Goal: Task Accomplishment & Management: Use online tool/utility

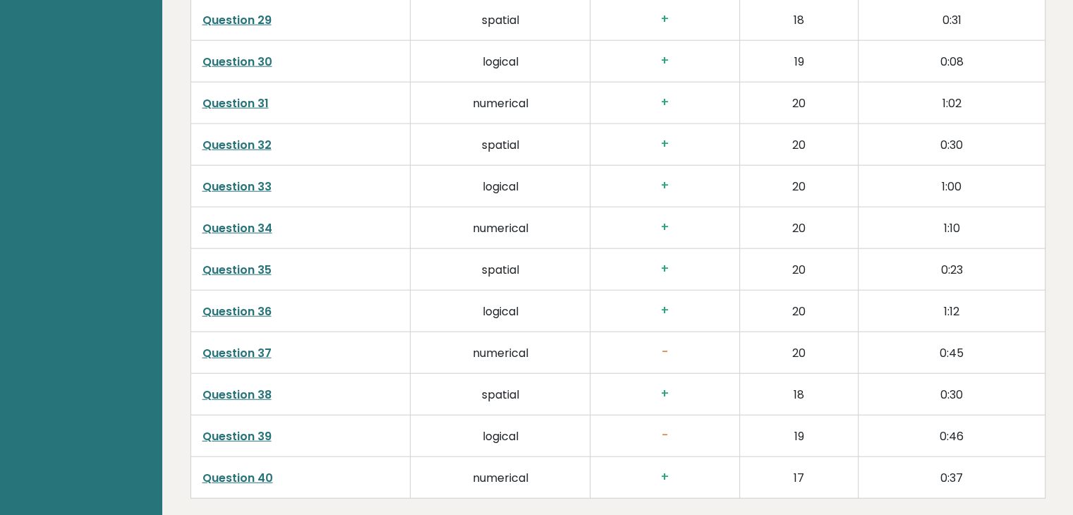
scroll to position [3738, 0]
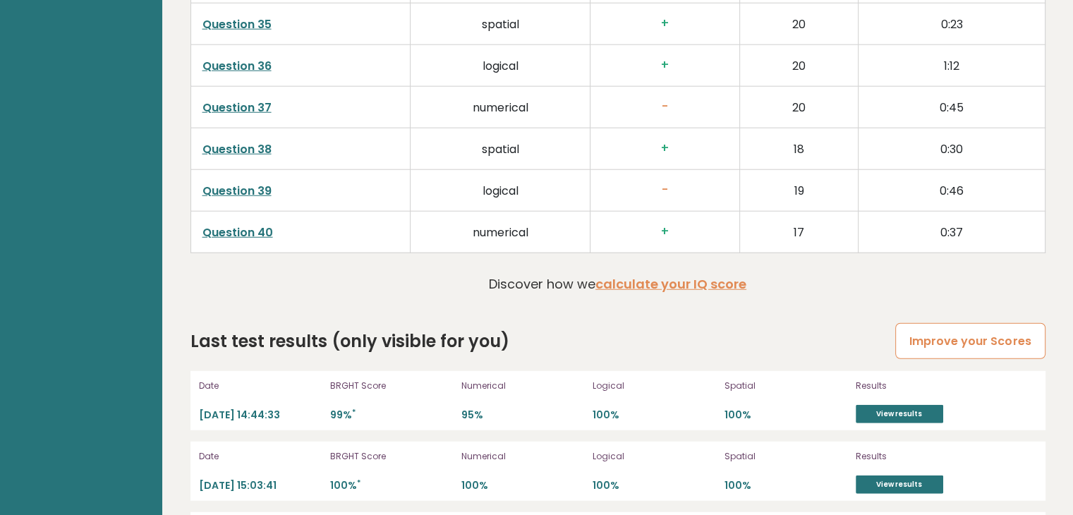
click at [987, 339] on link "Improve your Scores" at bounding box center [970, 341] width 150 height 36
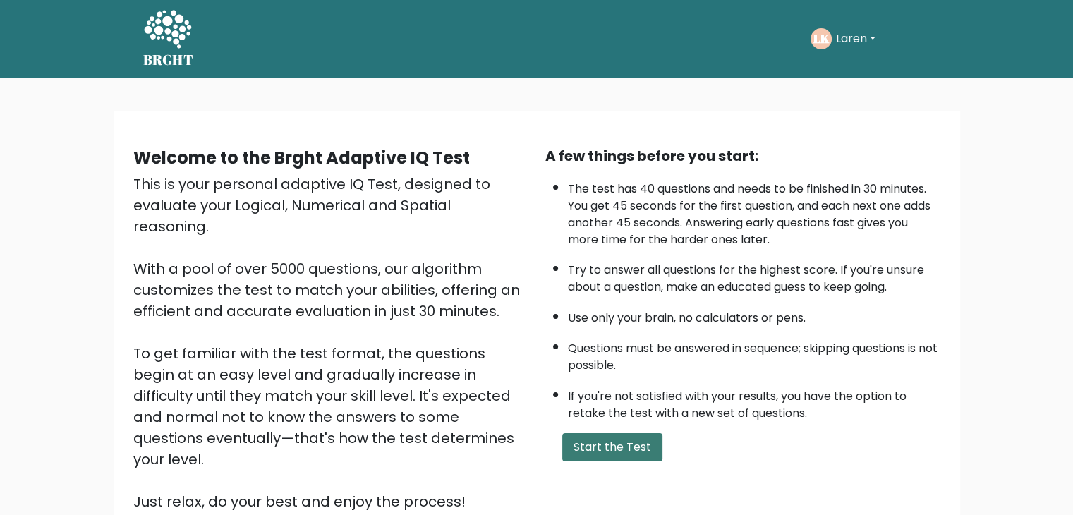
click at [623, 452] on button "Start the Test" at bounding box center [612, 447] width 100 height 28
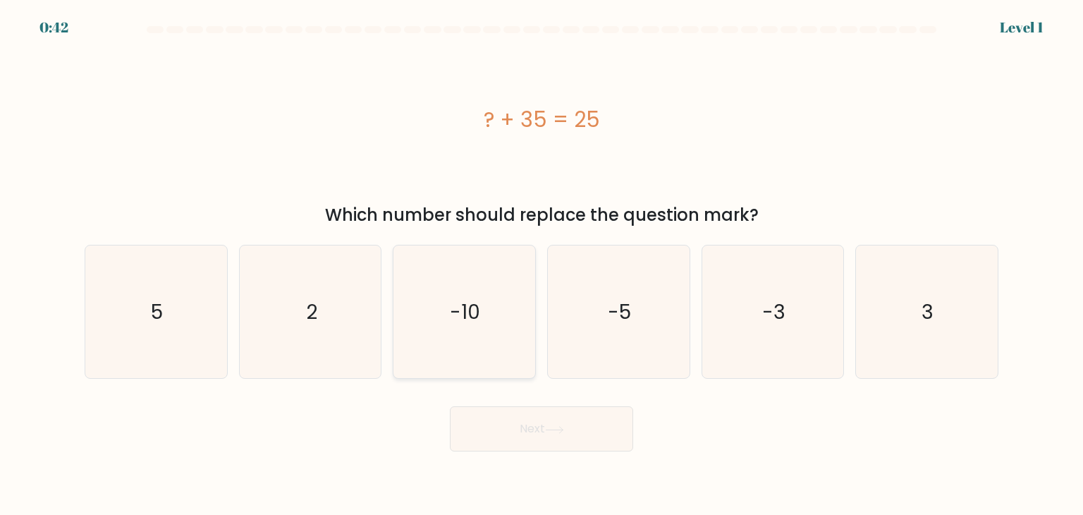
click at [482, 351] on icon "-10" at bounding box center [464, 311] width 133 height 133
click at [542, 264] on input "c. -10" at bounding box center [542, 260] width 1 height 7
radio input "true"
click at [514, 431] on button "Next" at bounding box center [541, 428] width 183 height 45
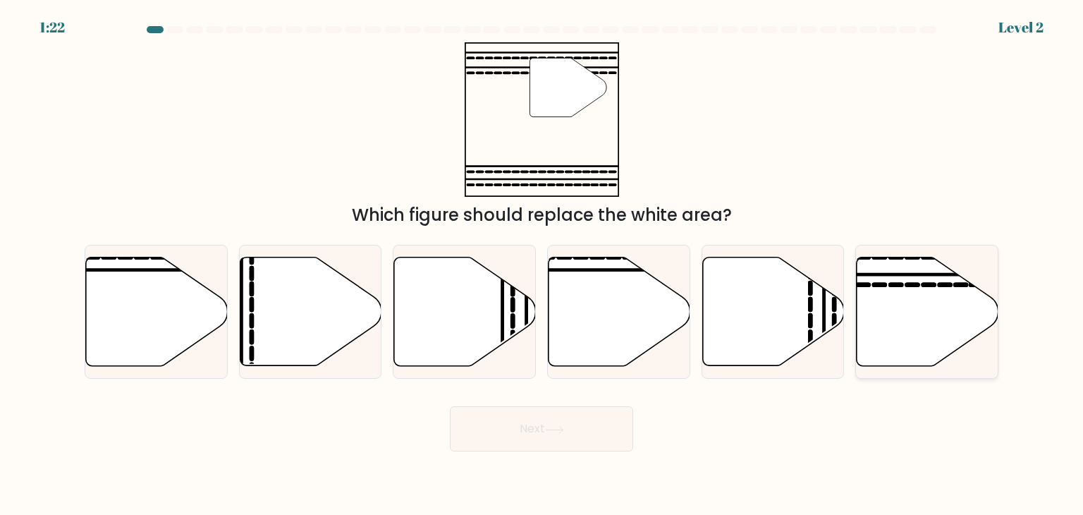
click at [885, 291] on icon at bounding box center [928, 311] width 142 height 109
click at [542, 264] on input "f." at bounding box center [542, 260] width 1 height 7
radio input "true"
click at [543, 429] on button "Next" at bounding box center [541, 428] width 183 height 45
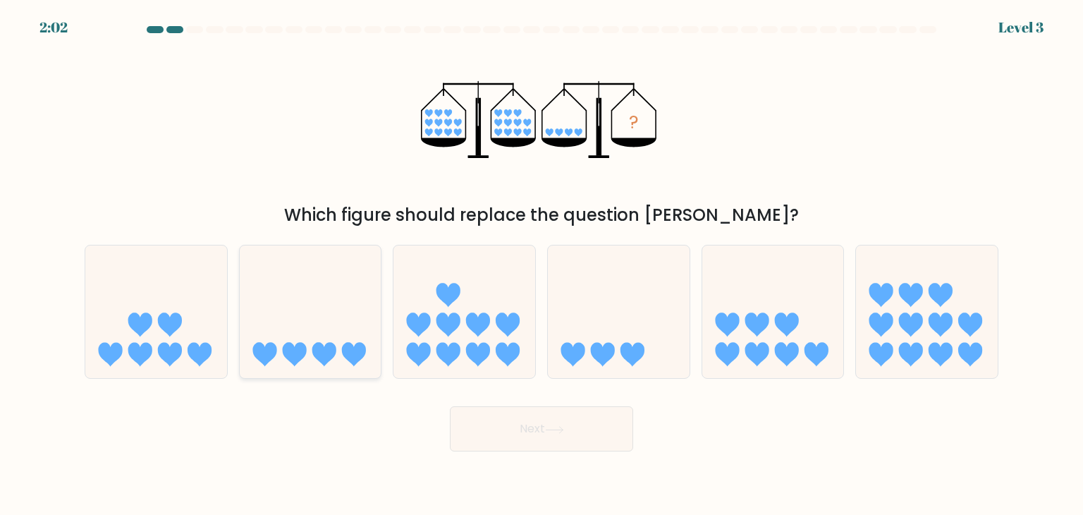
click at [333, 338] on icon at bounding box center [311, 311] width 142 height 117
click at [542, 264] on input "b." at bounding box center [542, 260] width 1 height 7
radio input "true"
click at [522, 429] on button "Next" at bounding box center [541, 428] width 183 height 45
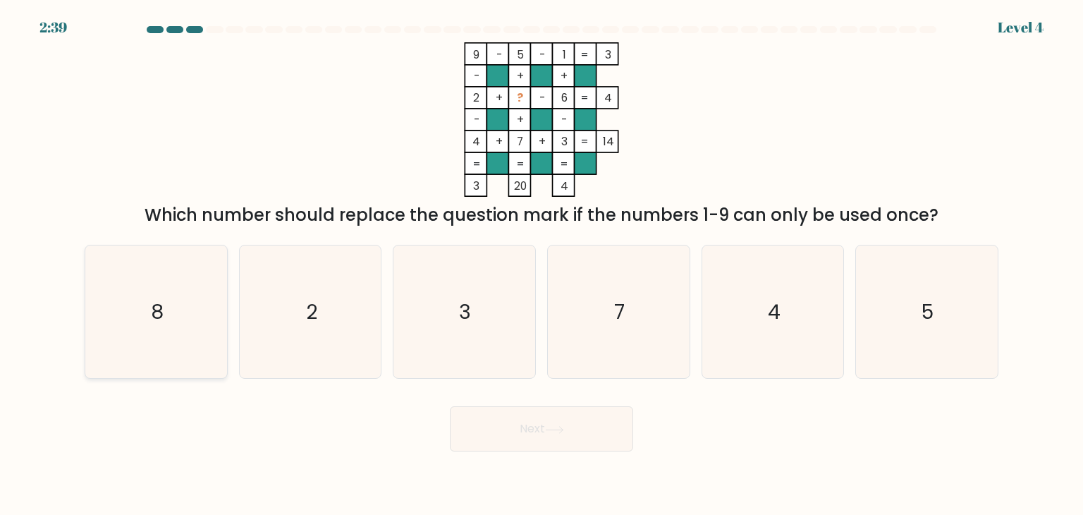
click at [164, 322] on text "8" at bounding box center [157, 312] width 13 height 28
click at [542, 264] on input "a. 8" at bounding box center [542, 260] width 1 height 7
radio input "true"
click at [571, 445] on button "Next" at bounding box center [541, 428] width 183 height 45
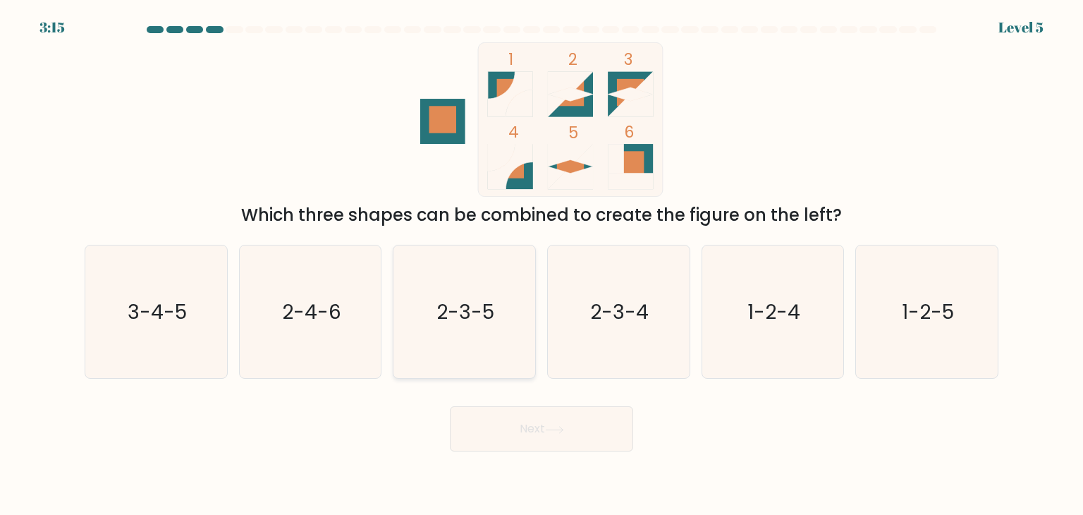
click at [504, 324] on icon "2-3-5" at bounding box center [464, 311] width 133 height 133
click at [542, 264] on input "c. 2-3-5" at bounding box center [542, 260] width 1 height 7
radio input "true"
click at [595, 429] on button "Next" at bounding box center [541, 428] width 183 height 45
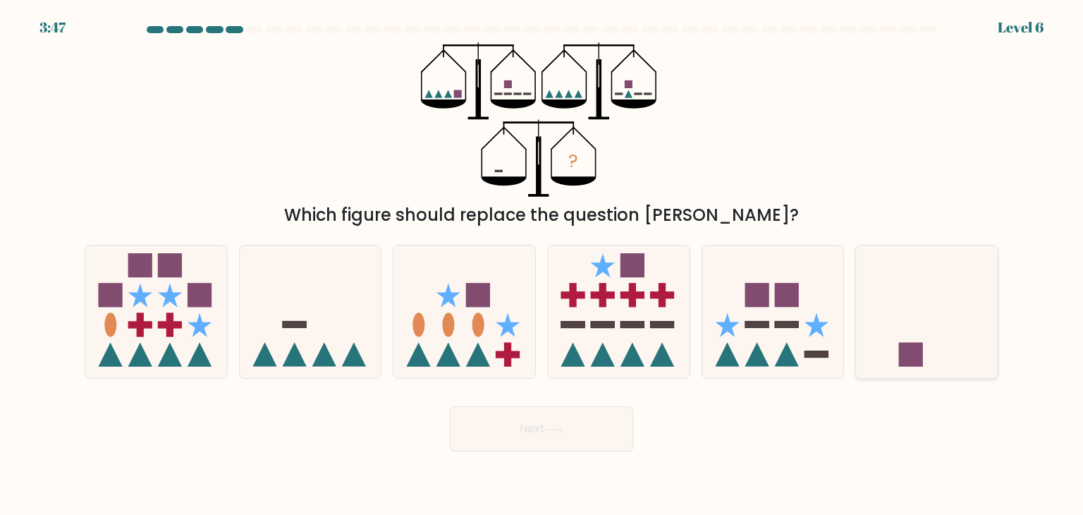
click at [927, 342] on icon at bounding box center [927, 311] width 142 height 117
click at [542, 264] on input "f." at bounding box center [542, 260] width 1 height 7
radio input "true"
click at [583, 423] on button "Next" at bounding box center [541, 428] width 183 height 45
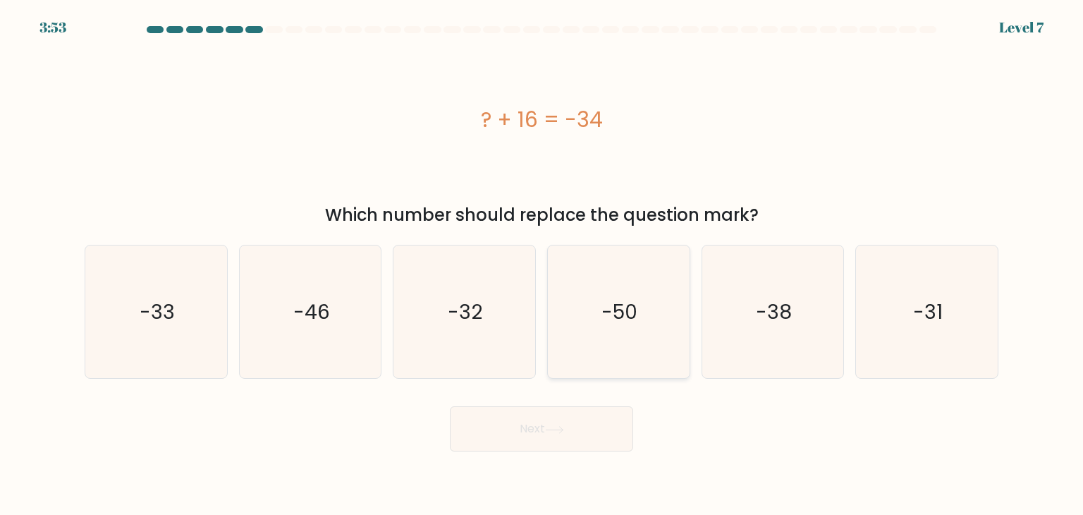
click at [604, 307] on text "-50" at bounding box center [620, 312] width 36 height 28
click at [542, 264] on input "d. -50" at bounding box center [542, 260] width 1 height 7
radio input "true"
click at [564, 426] on icon at bounding box center [554, 430] width 19 height 8
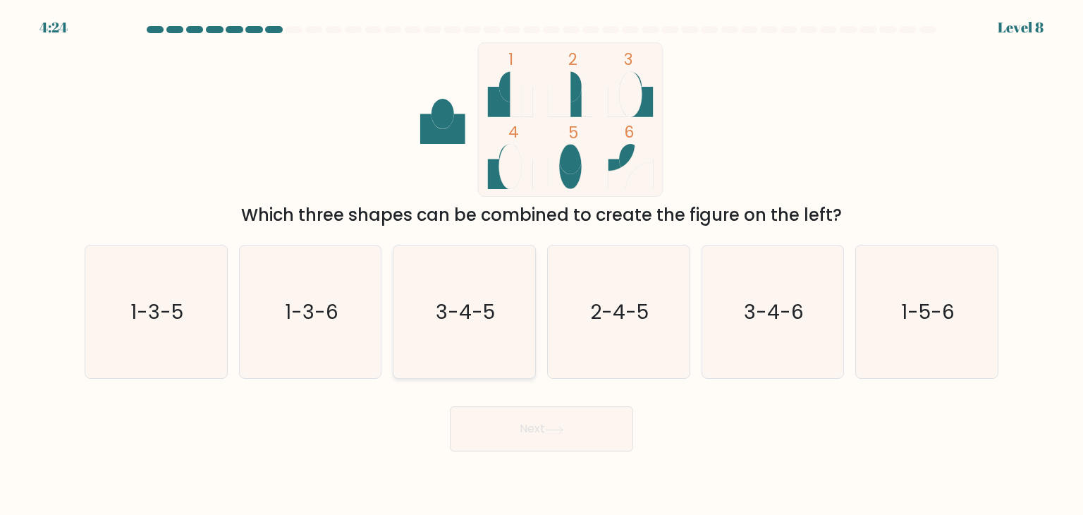
click at [468, 319] on text "3-4-5" at bounding box center [466, 312] width 59 height 28
click at [542, 264] on input "c. 3-4-5" at bounding box center [542, 260] width 1 height 7
radio input "true"
click at [509, 422] on button "Next" at bounding box center [541, 428] width 183 height 45
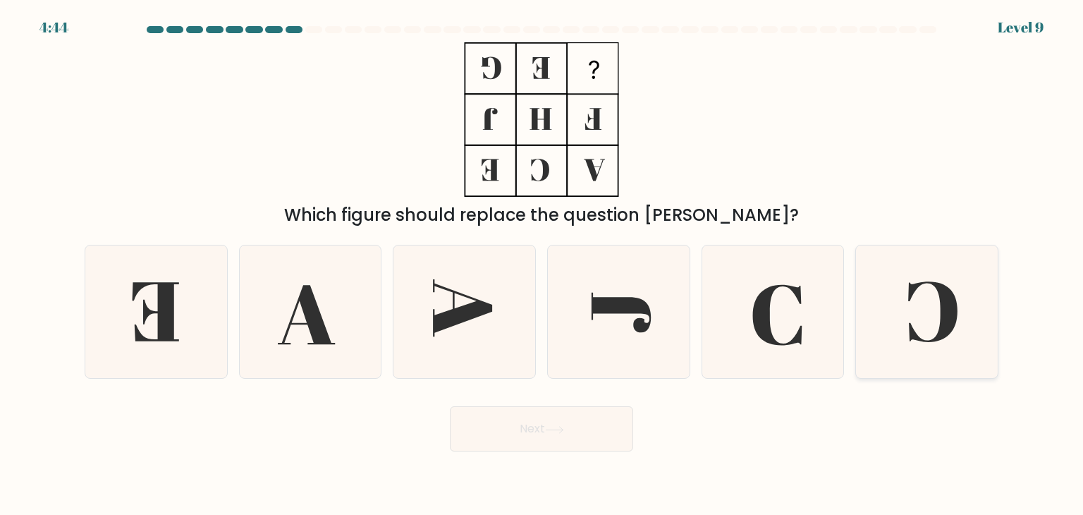
click at [911, 310] on icon at bounding box center [926, 311] width 133 height 133
click at [542, 264] on input "f." at bounding box center [542, 260] width 1 height 7
radio input "true"
click at [594, 432] on button "Next" at bounding box center [541, 428] width 183 height 45
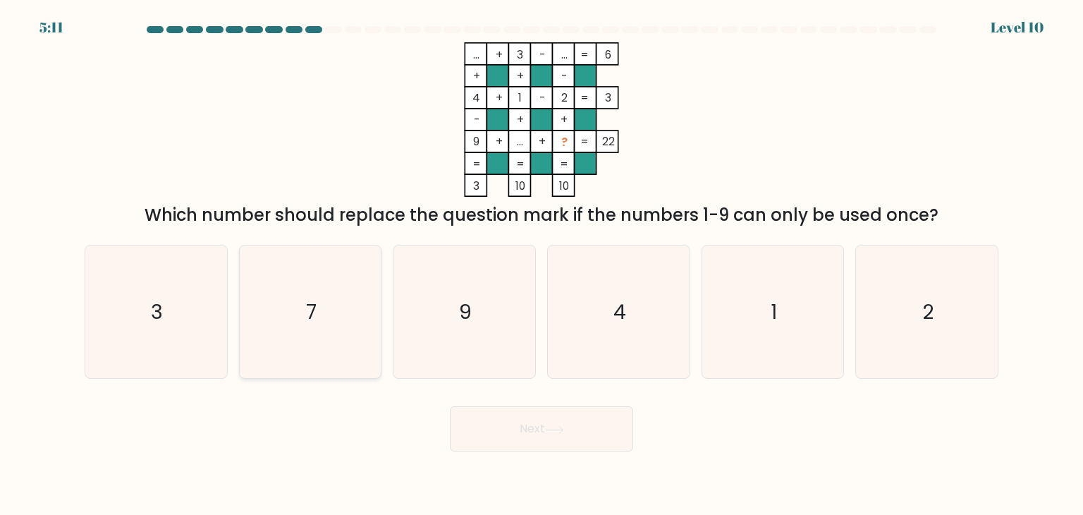
click at [355, 306] on icon "7" at bounding box center [310, 311] width 133 height 133
click at [542, 264] on input "b. 7" at bounding box center [542, 260] width 1 height 7
radio input "true"
click at [528, 434] on button "Next" at bounding box center [541, 428] width 183 height 45
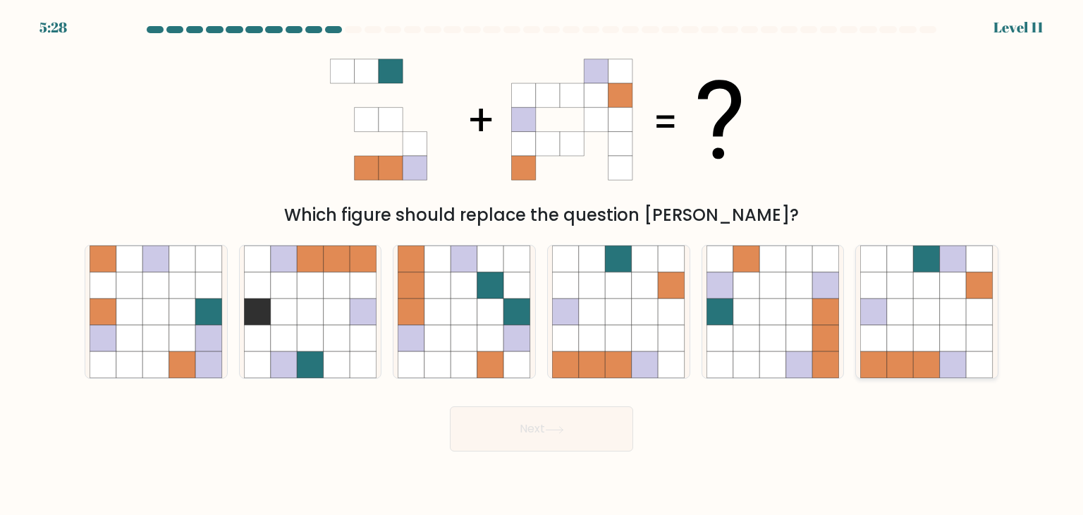
click at [910, 331] on icon at bounding box center [900, 338] width 27 height 27
click at [542, 264] on input "f." at bounding box center [542, 260] width 1 height 7
radio input "true"
click at [513, 428] on button "Next" at bounding box center [541, 428] width 183 height 45
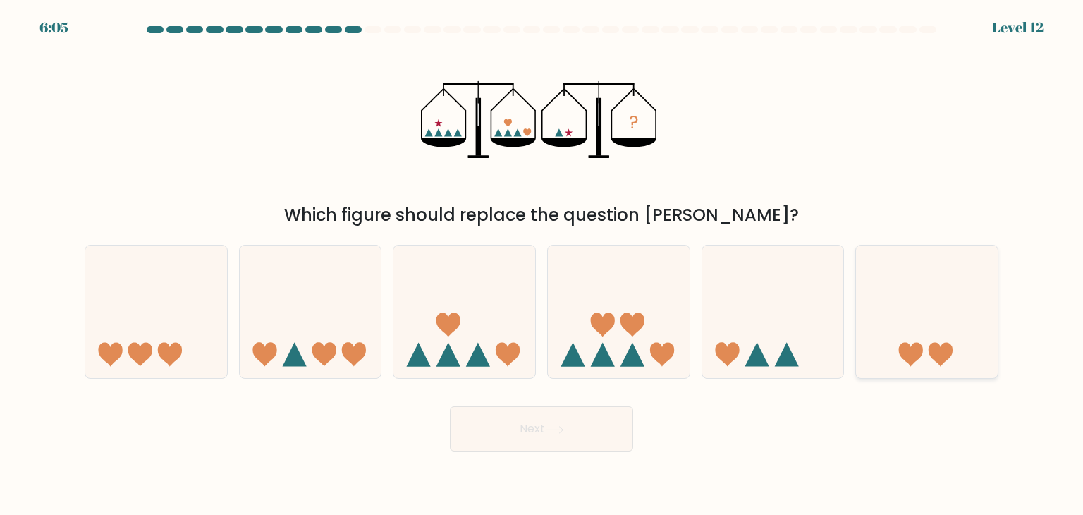
click at [961, 343] on icon at bounding box center [927, 311] width 142 height 117
click at [542, 264] on input "f." at bounding box center [542, 260] width 1 height 7
radio input "true"
click at [562, 427] on icon at bounding box center [554, 430] width 19 height 8
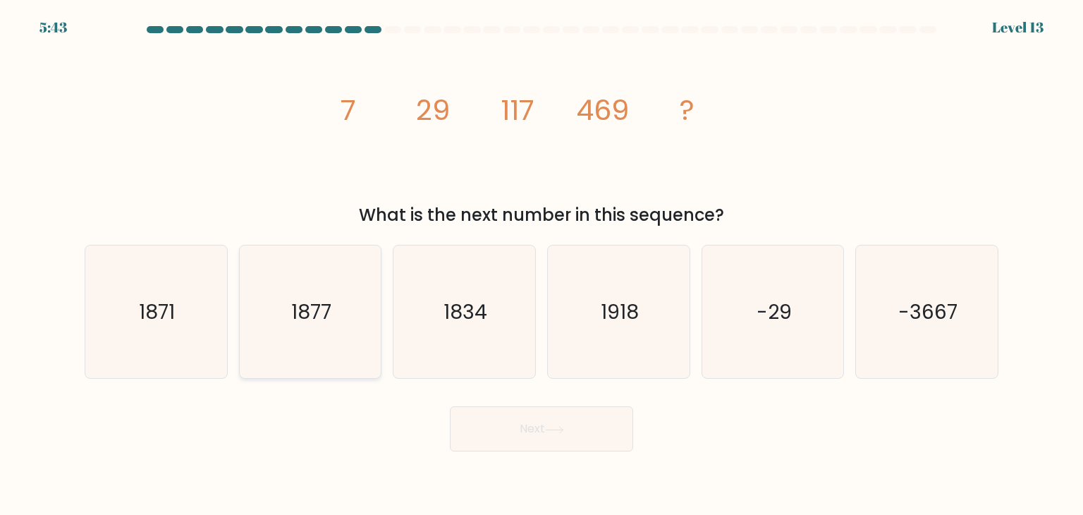
click at [321, 320] on text "1877" at bounding box center [311, 312] width 40 height 28
click at [542, 264] on input "b. 1877" at bounding box center [542, 260] width 1 height 7
radio input "true"
click at [554, 432] on icon at bounding box center [554, 430] width 19 height 8
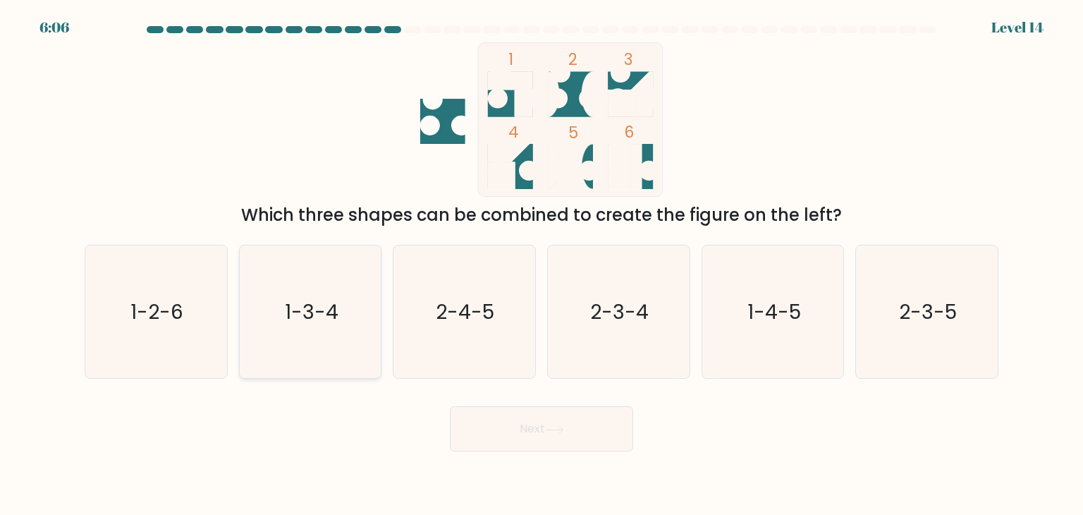
click at [358, 327] on icon "1-3-4" at bounding box center [310, 311] width 133 height 133
click at [542, 264] on input "b. 1-3-4" at bounding box center [542, 260] width 1 height 7
radio input "true"
click at [525, 428] on button "Next" at bounding box center [541, 428] width 183 height 45
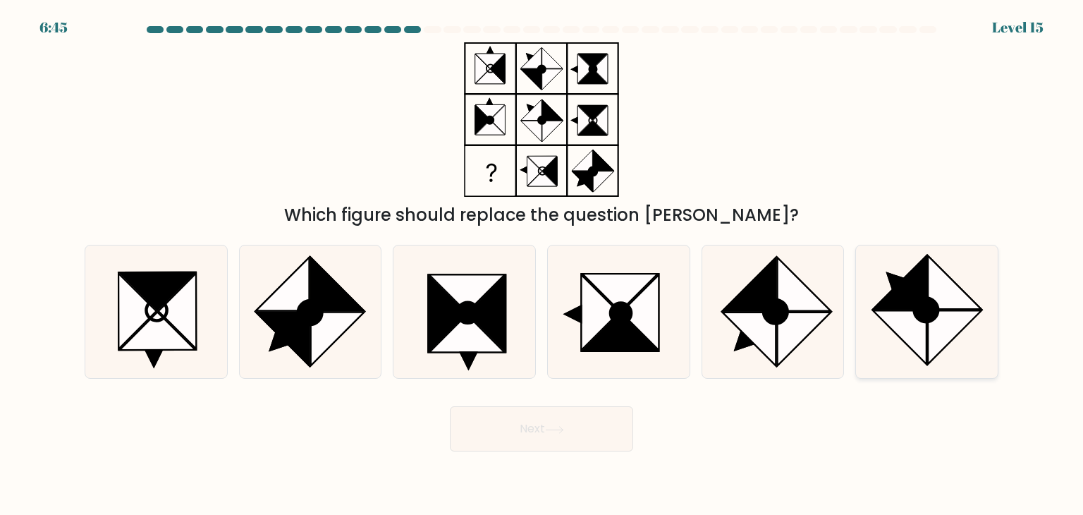
click at [942, 329] on icon at bounding box center [956, 338] width 54 height 54
click at [542, 264] on input "f." at bounding box center [542, 260] width 1 height 7
radio input "true"
click at [780, 317] on ellipse at bounding box center [776, 312] width 24 height 24
click at [542, 264] on input "e." at bounding box center [542, 260] width 1 height 7
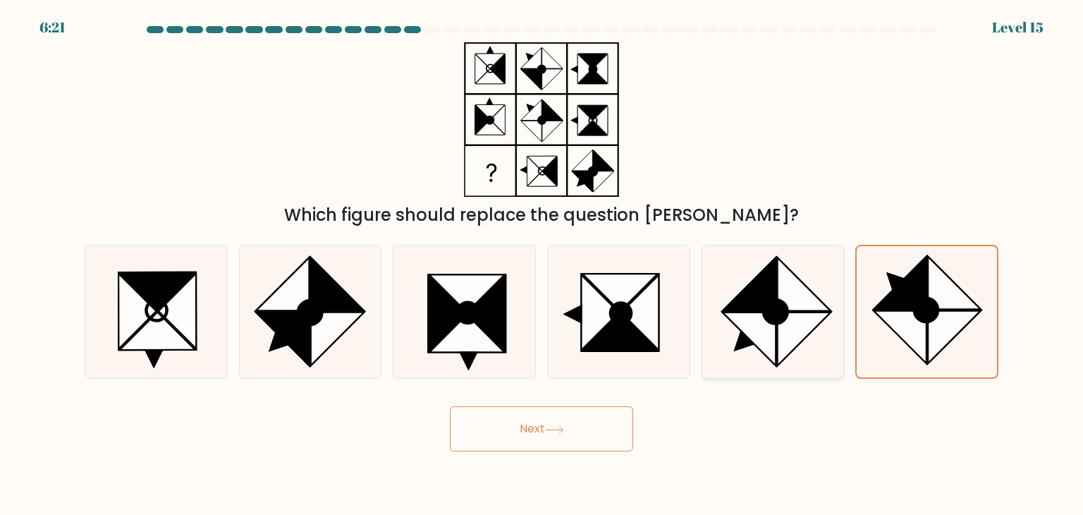
radio input "true"
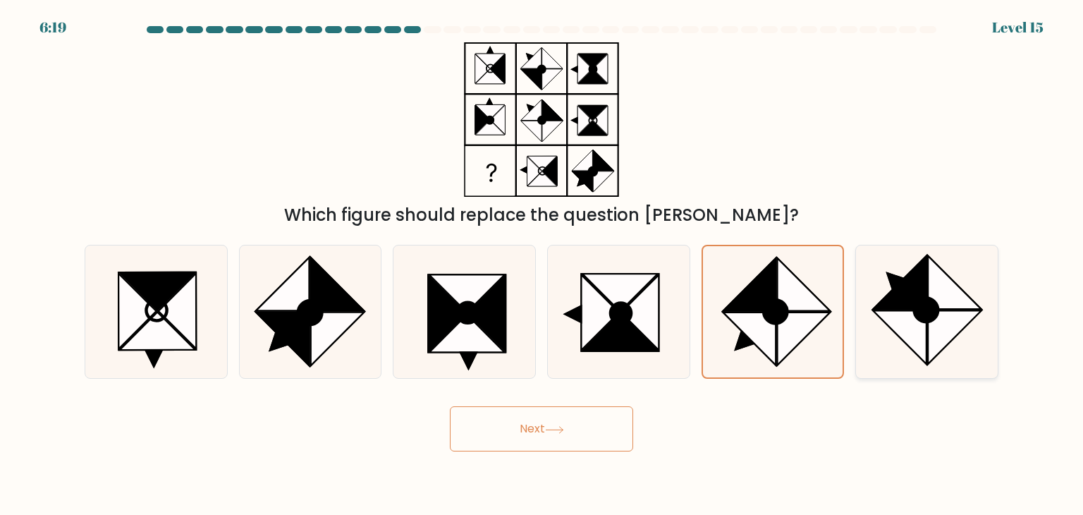
click at [918, 312] on ellipse at bounding box center [927, 310] width 34 height 34
click at [542, 264] on input "f." at bounding box center [542, 260] width 1 height 7
radio input "true"
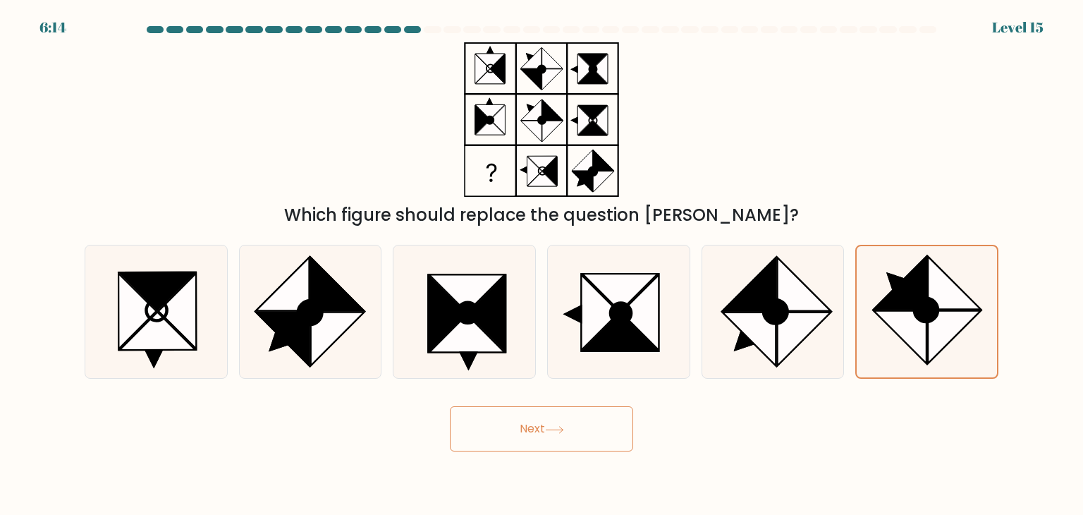
click at [566, 417] on button "Next" at bounding box center [541, 428] width 183 height 45
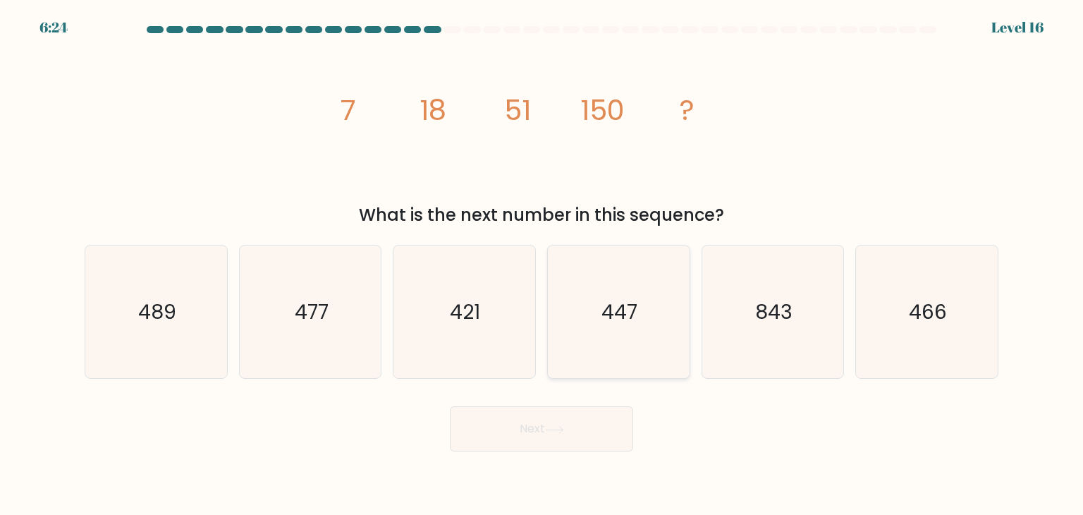
click at [623, 323] on text "447" at bounding box center [620, 312] width 36 height 28
click at [542, 264] on input "d. 447" at bounding box center [542, 260] width 1 height 7
radio input "true"
click at [566, 423] on button "Next" at bounding box center [541, 428] width 183 height 45
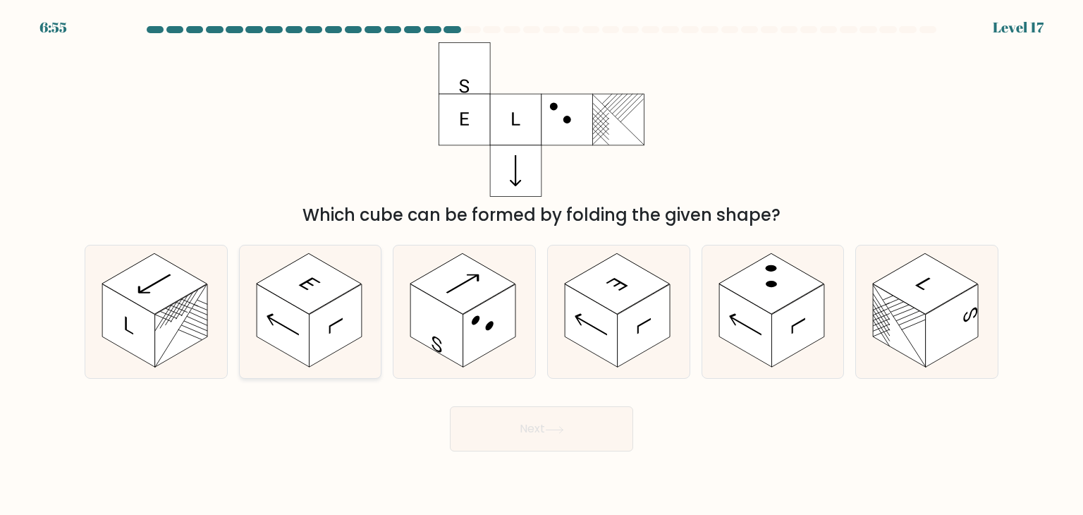
click at [364, 322] on icon at bounding box center [311, 311] width 142 height 133
click at [542, 264] on input "b." at bounding box center [542, 260] width 1 height 7
radio input "true"
click at [518, 427] on button "Next" at bounding box center [541, 428] width 183 height 45
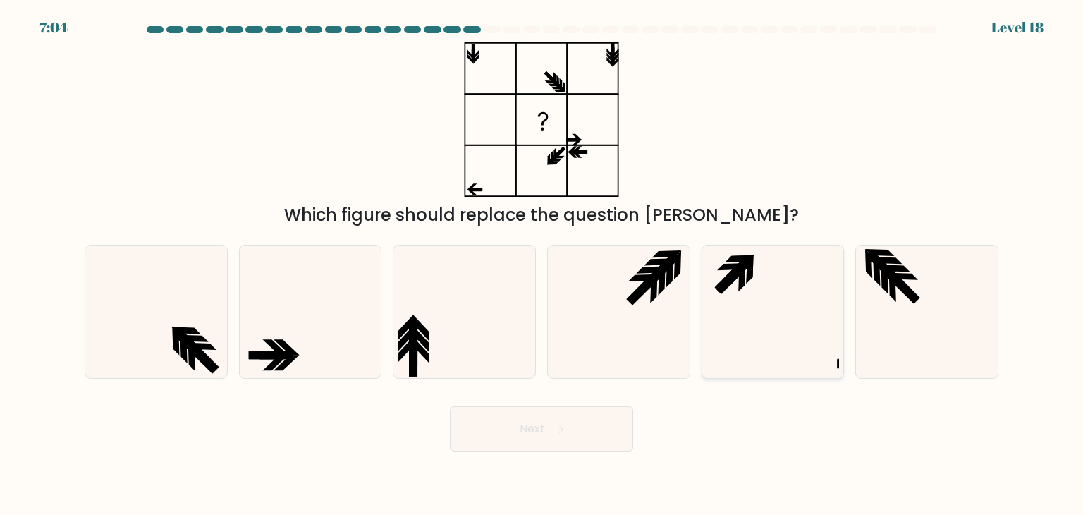
click at [736, 286] on icon at bounding box center [773, 311] width 133 height 133
click at [542, 264] on input "e." at bounding box center [542, 260] width 1 height 7
radio input "true"
click at [572, 444] on button "Next" at bounding box center [541, 428] width 183 height 45
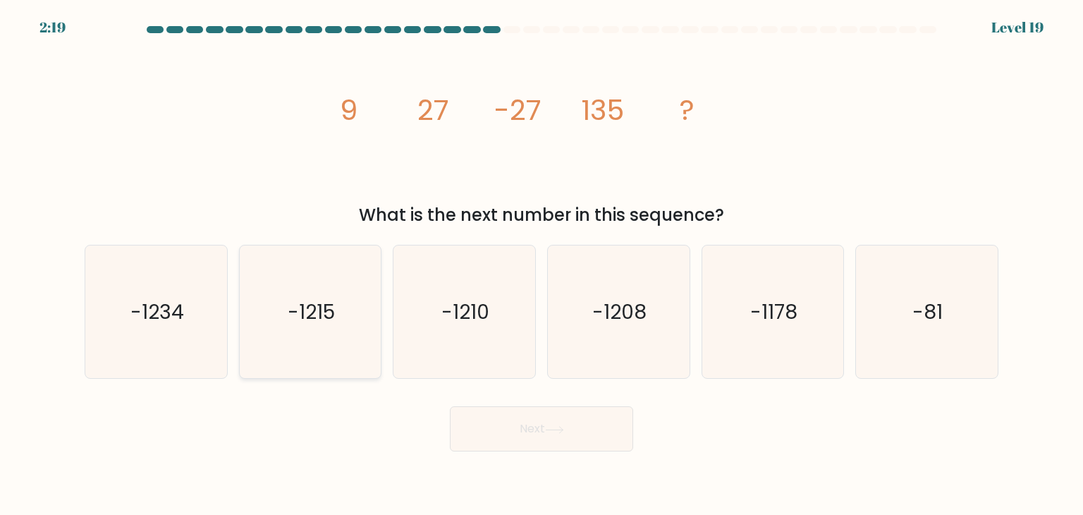
click at [375, 285] on icon "-1215" at bounding box center [310, 311] width 133 height 133
click at [542, 264] on input "b. -1215" at bounding box center [542, 260] width 1 height 7
radio input "true"
click at [549, 437] on button "Next" at bounding box center [541, 428] width 183 height 45
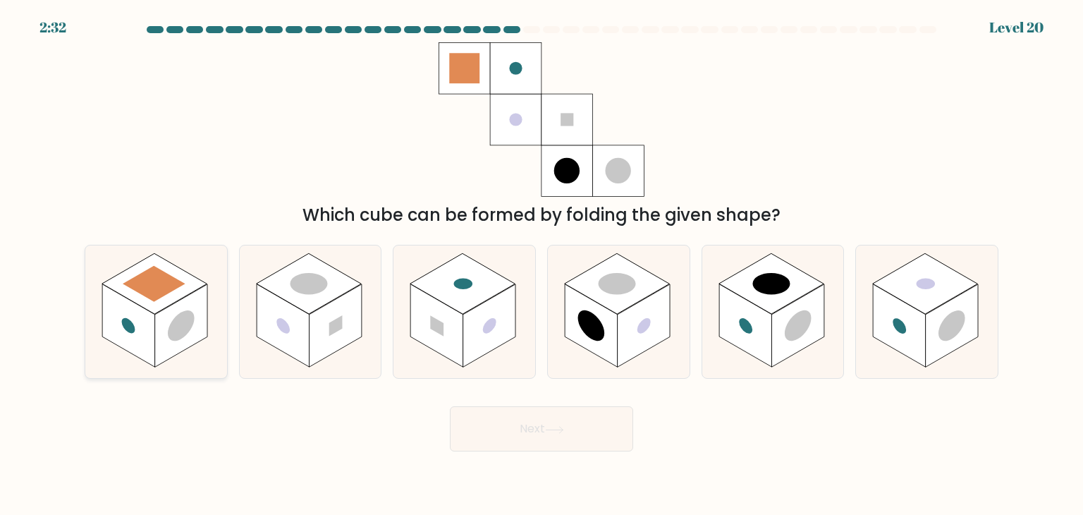
click at [178, 306] on rect at bounding box center [181, 325] width 53 height 83
click at [542, 264] on input "a." at bounding box center [542, 260] width 1 height 7
radio input "true"
click at [526, 429] on button "Next" at bounding box center [541, 428] width 183 height 45
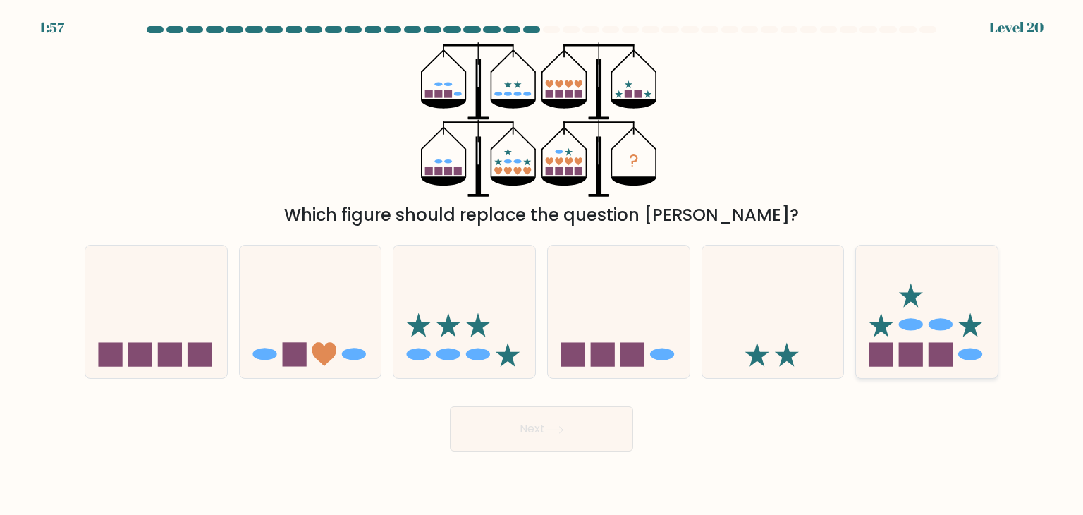
click at [933, 302] on icon at bounding box center [927, 311] width 142 height 117
click at [542, 264] on input "f." at bounding box center [542, 260] width 1 height 7
radio input "true"
click at [489, 336] on icon at bounding box center [465, 311] width 142 height 117
click at [542, 264] on input "c." at bounding box center [542, 260] width 1 height 7
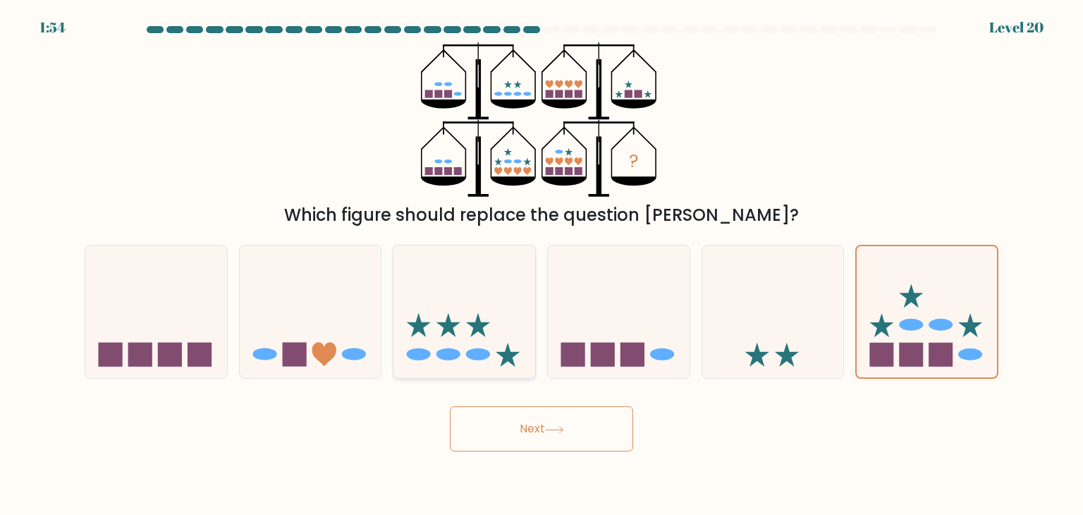
radio input "true"
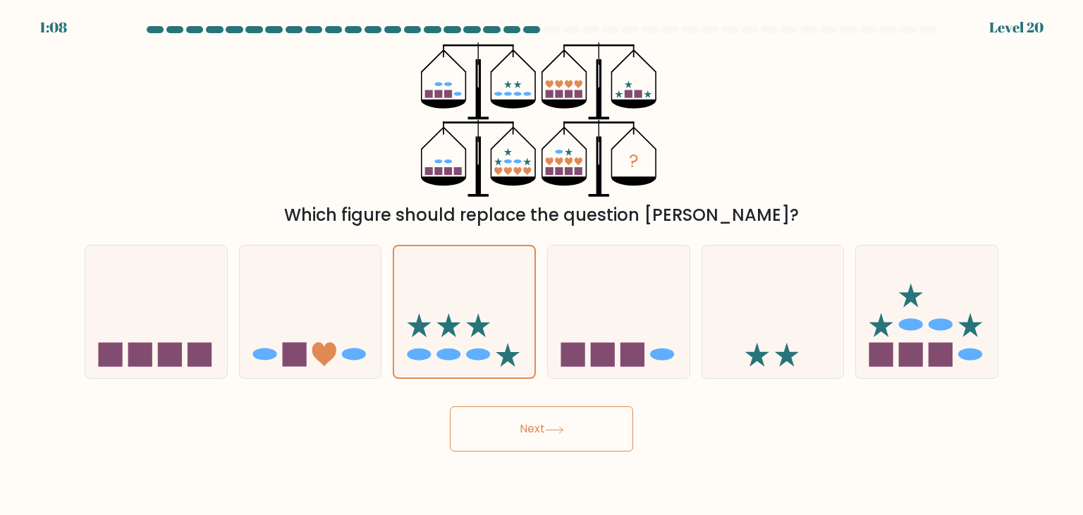
click at [903, 231] on form at bounding box center [541, 238] width 1083 height 425
click at [901, 281] on icon at bounding box center [927, 311] width 142 height 117
click at [542, 264] on input "f." at bounding box center [542, 260] width 1 height 7
radio input "true"
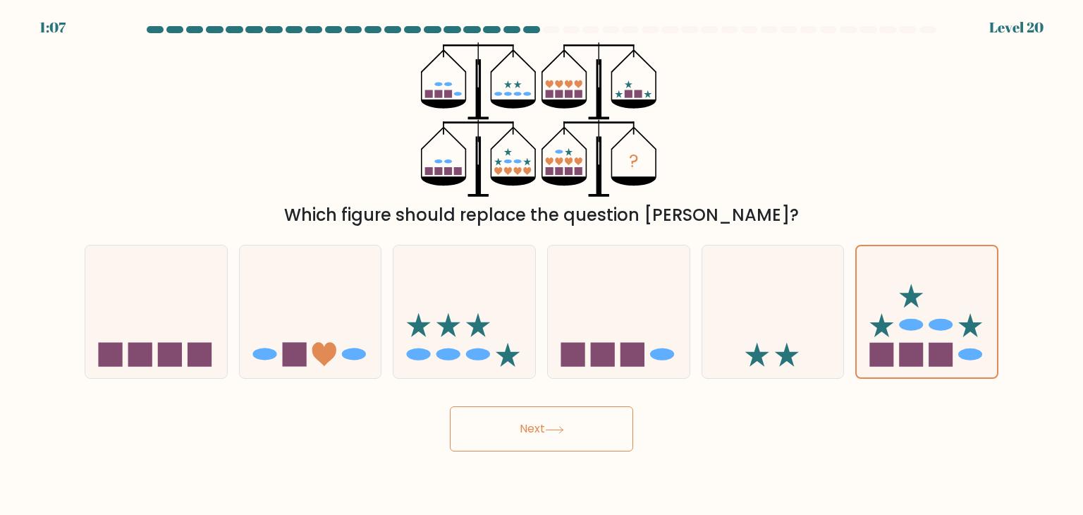
click at [604, 435] on button "Next" at bounding box center [541, 428] width 183 height 45
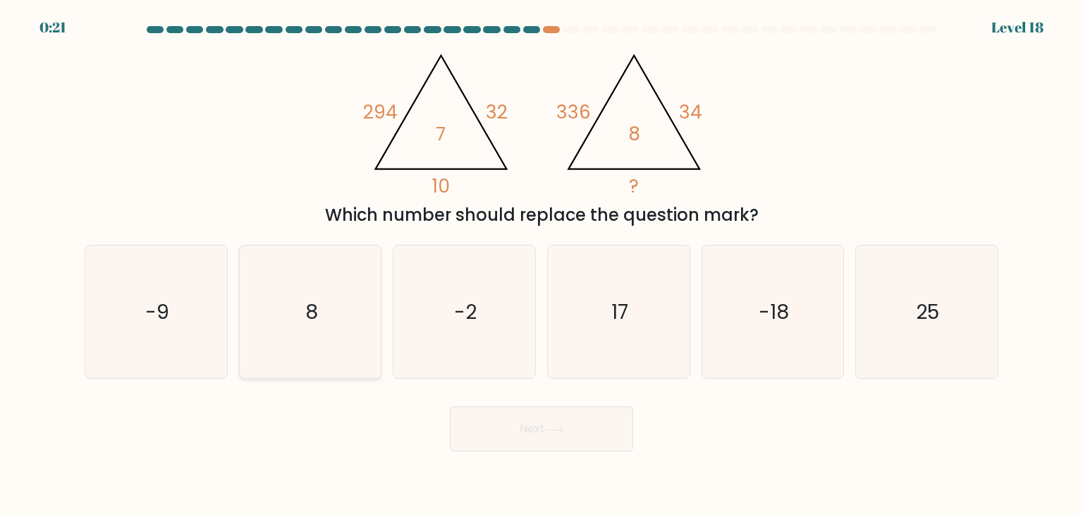
click at [301, 316] on icon "8" at bounding box center [310, 311] width 133 height 133
click at [542, 264] on input "b. 8" at bounding box center [542, 260] width 1 height 7
radio input "true"
click at [483, 428] on button "Next" at bounding box center [541, 428] width 183 height 45
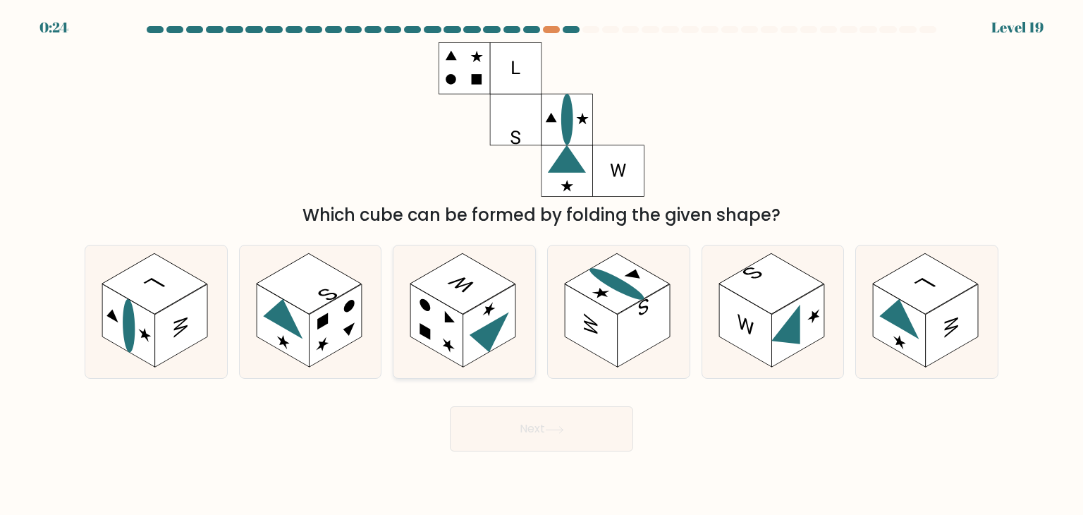
click at [490, 300] on rect at bounding box center [489, 325] width 53 height 83
click at [542, 264] on input "c." at bounding box center [542, 260] width 1 height 7
radio input "true"
click at [519, 437] on button "Next" at bounding box center [541, 428] width 183 height 45
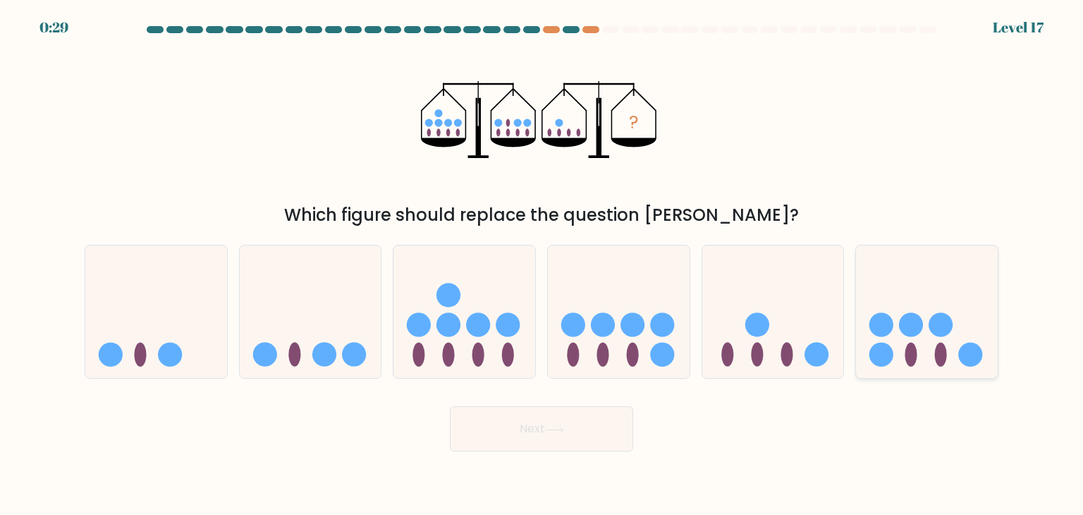
click at [920, 346] on icon at bounding box center [927, 311] width 142 height 117
click at [542, 264] on input "f." at bounding box center [542, 260] width 1 height 7
radio input "true"
click at [581, 424] on button "Next" at bounding box center [541, 428] width 183 height 45
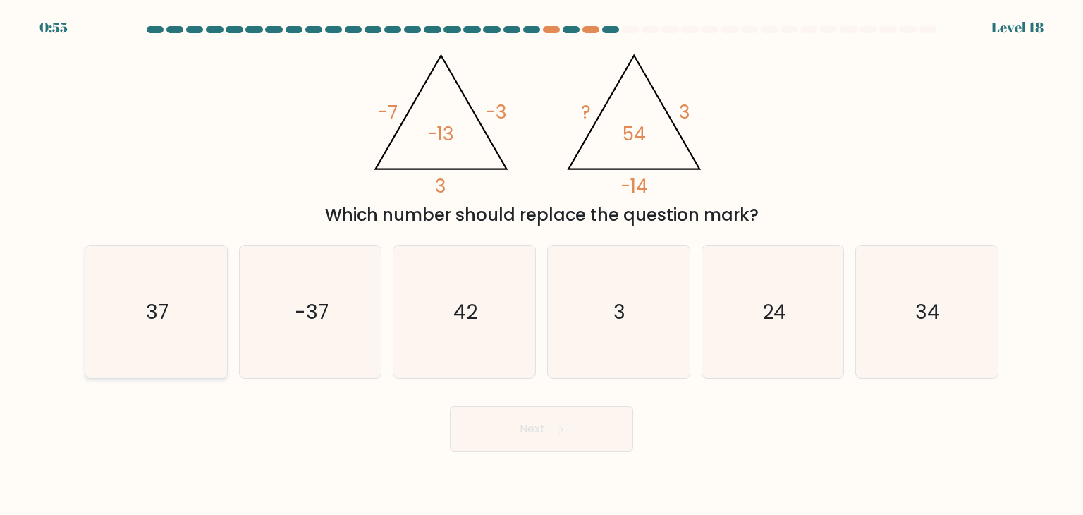
click at [137, 310] on icon "37" at bounding box center [156, 311] width 133 height 133
click at [542, 264] on input "a. 37" at bounding box center [542, 260] width 1 height 7
radio input "true"
click at [526, 446] on button "Next" at bounding box center [541, 428] width 183 height 45
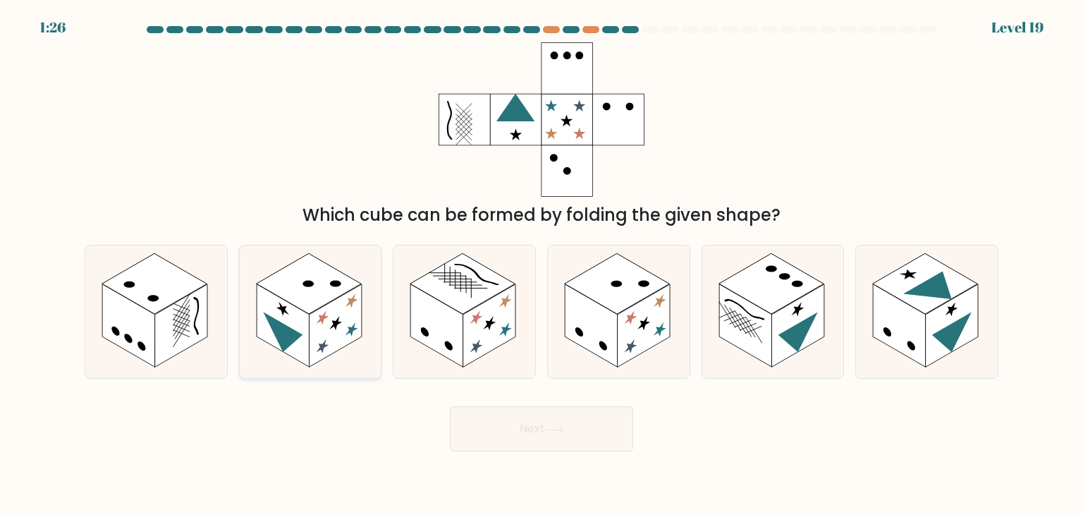
click at [348, 305] on rect at bounding box center [335, 325] width 53 height 83
click at [542, 264] on input "b." at bounding box center [542, 260] width 1 height 7
radio input "true"
click at [654, 322] on rect at bounding box center [644, 325] width 53 height 83
click at [542, 264] on input "d." at bounding box center [542, 260] width 1 height 7
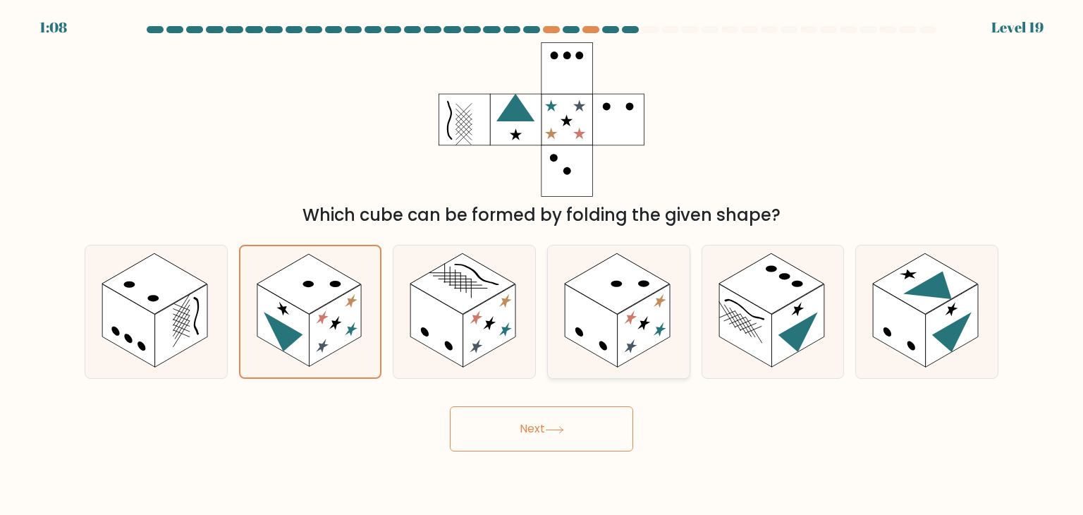
radio input "true"
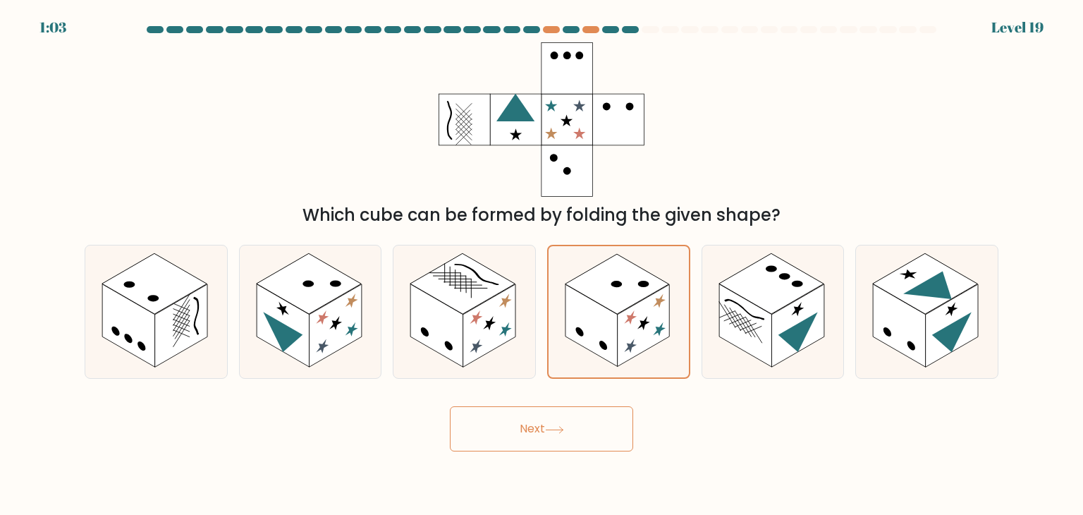
click at [542, 432] on button "Next" at bounding box center [541, 428] width 183 height 45
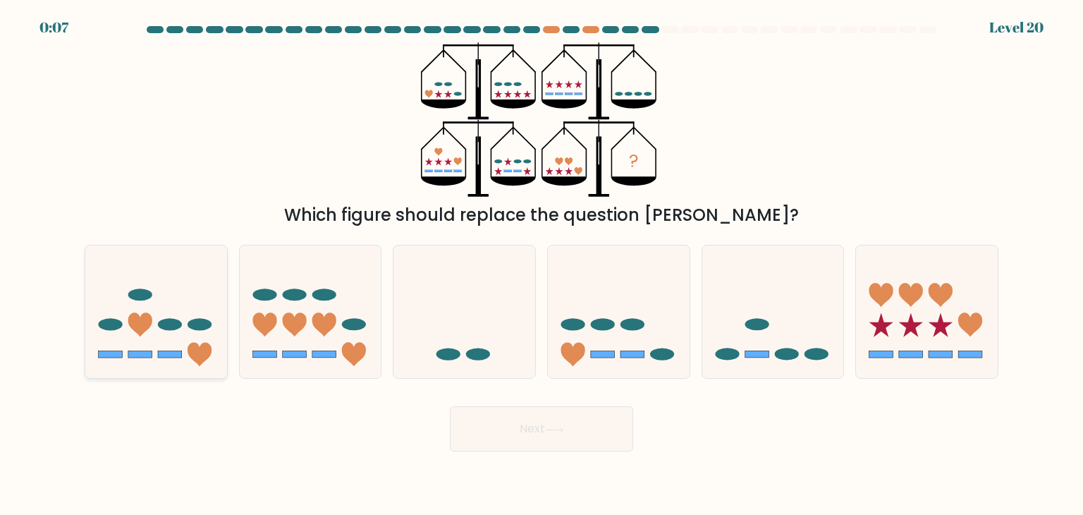
click at [189, 308] on icon at bounding box center [156, 311] width 142 height 117
click at [542, 264] on input "a." at bounding box center [542, 260] width 1 height 7
radio input "true"
click at [590, 417] on button "Next" at bounding box center [541, 428] width 183 height 45
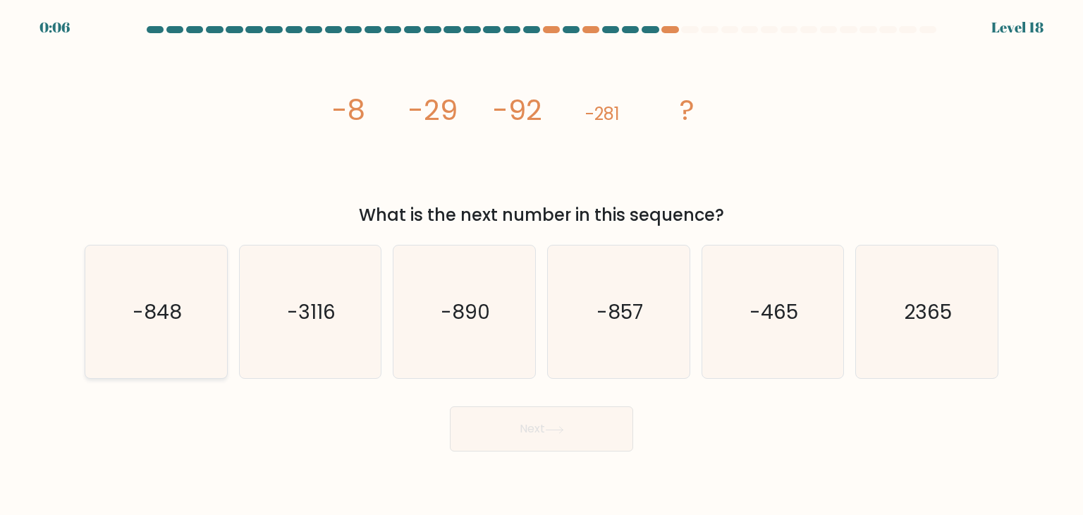
click at [180, 319] on text "-848" at bounding box center [157, 312] width 49 height 28
click at [542, 264] on input "a. -848" at bounding box center [542, 260] width 1 height 7
radio input "true"
click at [645, 345] on icon "-857" at bounding box center [618, 311] width 133 height 133
click at [542, 264] on input "d. -857" at bounding box center [542, 260] width 1 height 7
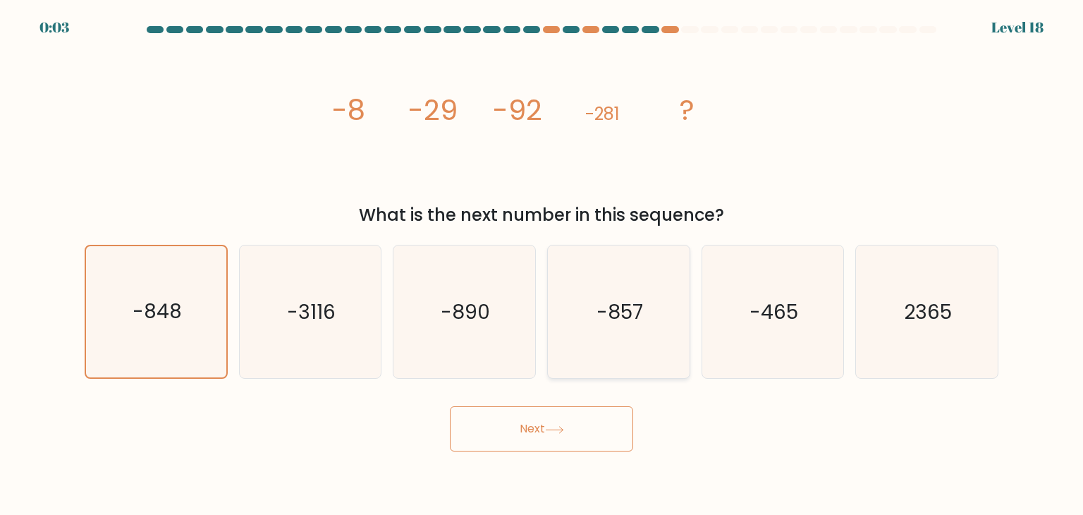
radio input "true"
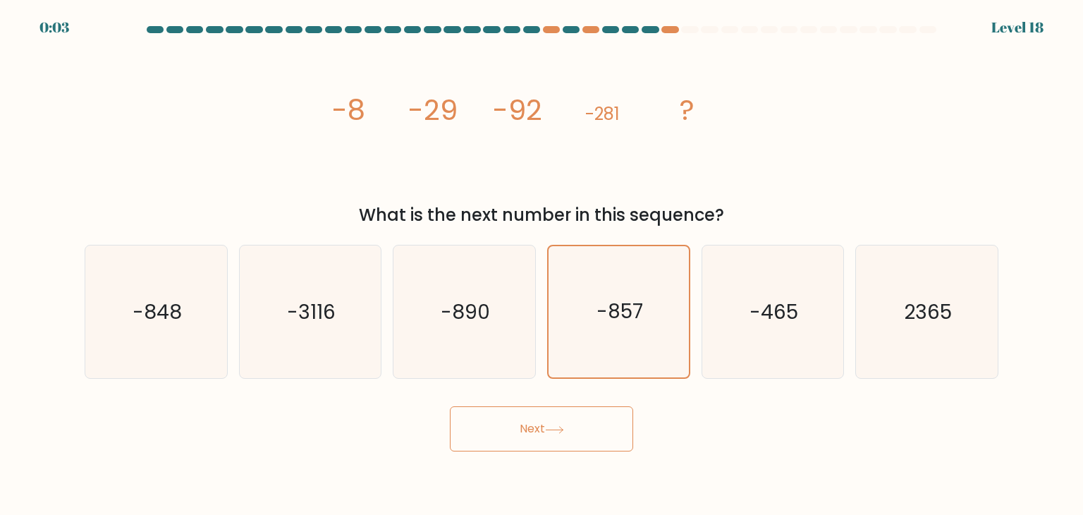
click at [574, 429] on button "Next" at bounding box center [541, 428] width 183 height 45
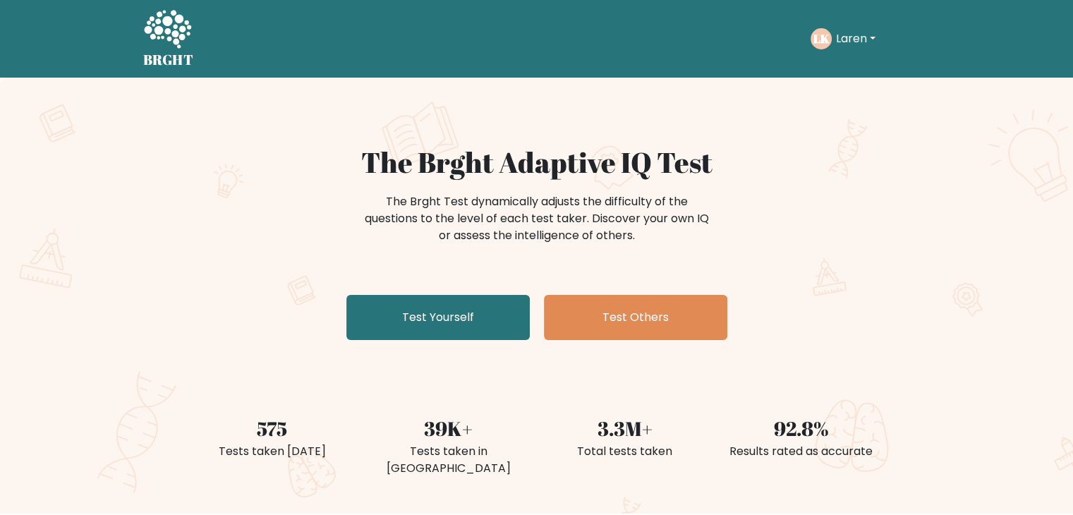
click at [862, 39] on button "Laren" at bounding box center [855, 39] width 48 height 18
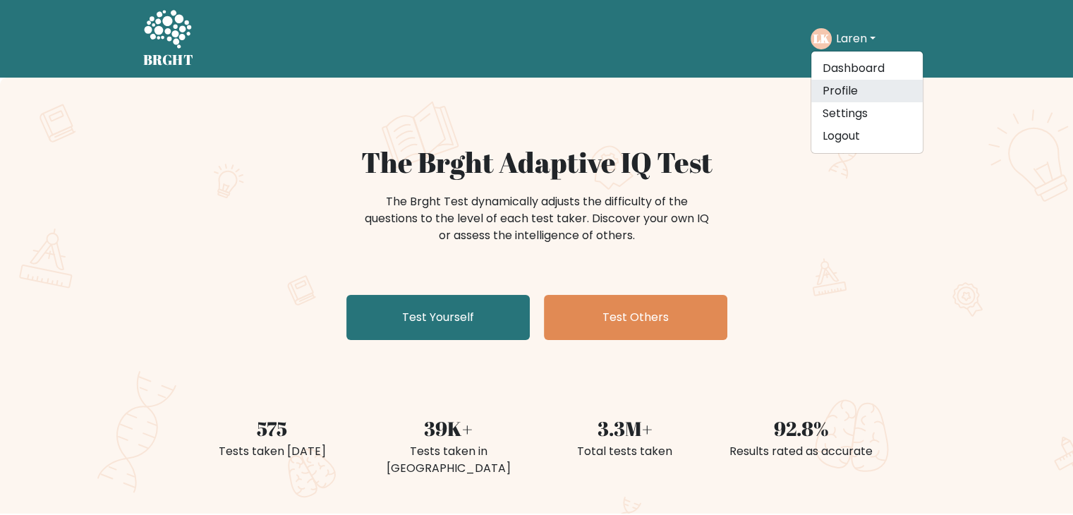
click at [845, 91] on link "Profile" at bounding box center [866, 91] width 111 height 23
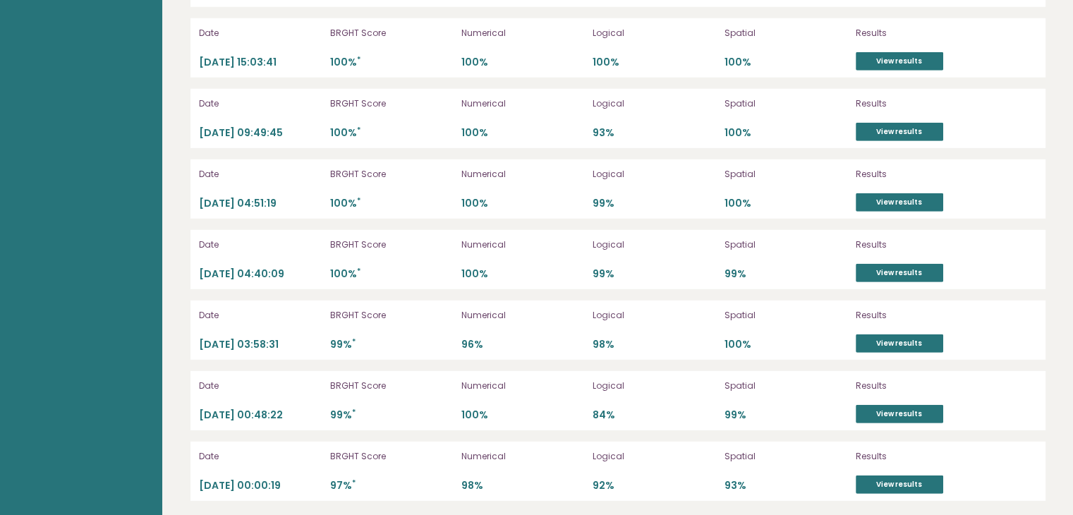
scroll to position [3879, 0]
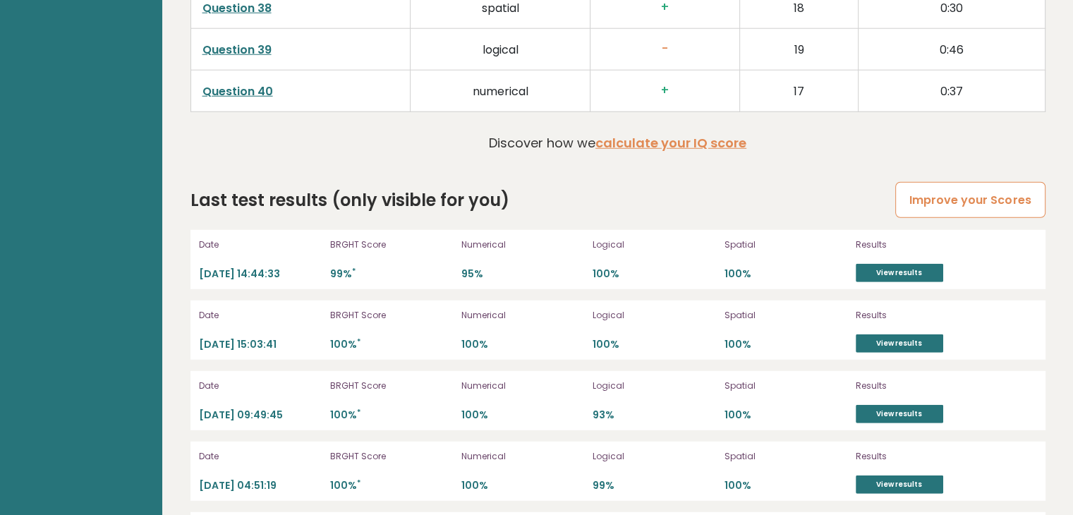
click at [948, 200] on link "Improve your Scores" at bounding box center [970, 200] width 150 height 36
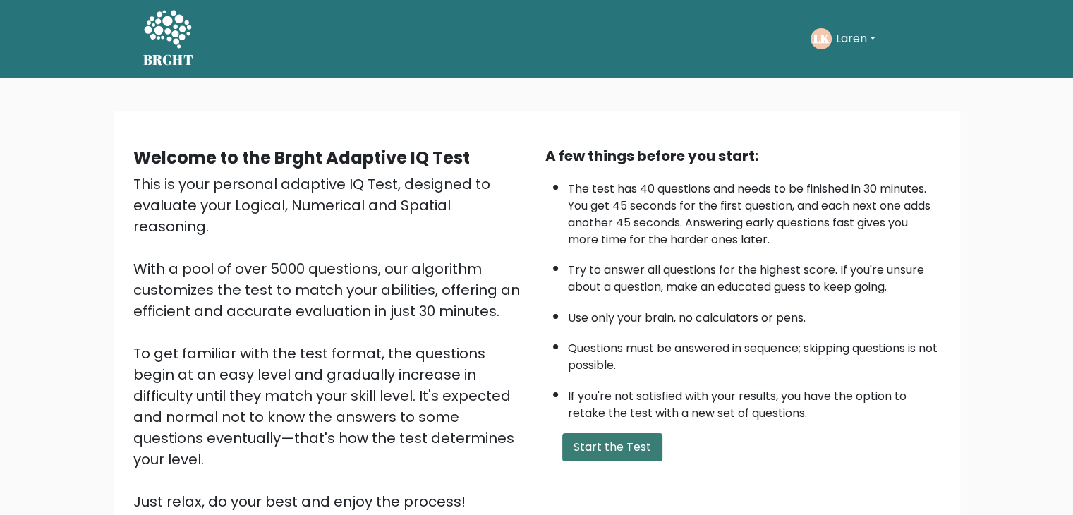
click at [619, 444] on button "Start the Test" at bounding box center [612, 447] width 100 height 28
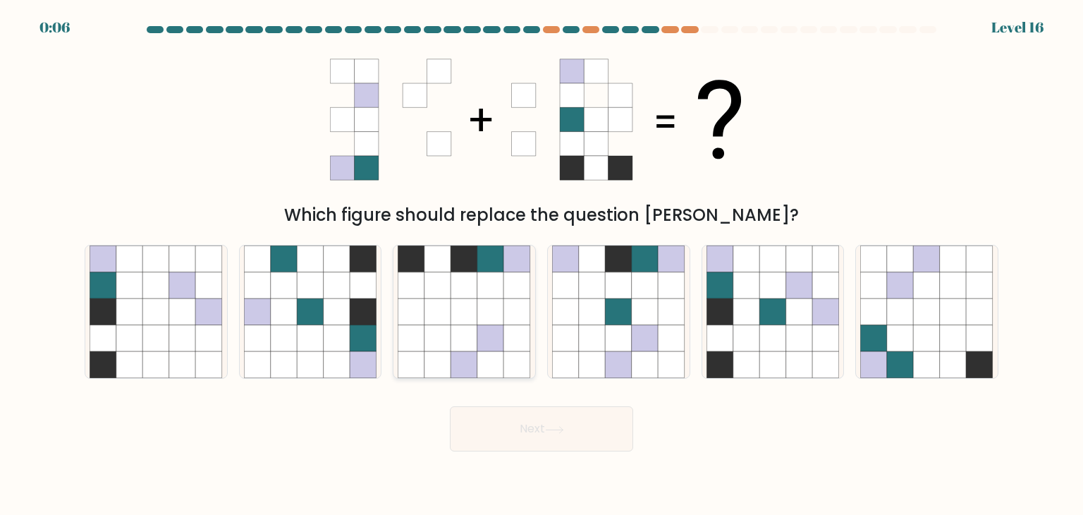
click at [480, 333] on icon at bounding box center [490, 338] width 27 height 27
click at [542, 264] on input "c." at bounding box center [542, 260] width 1 height 7
radio input "true"
click at [484, 446] on button "Next" at bounding box center [541, 428] width 183 height 45
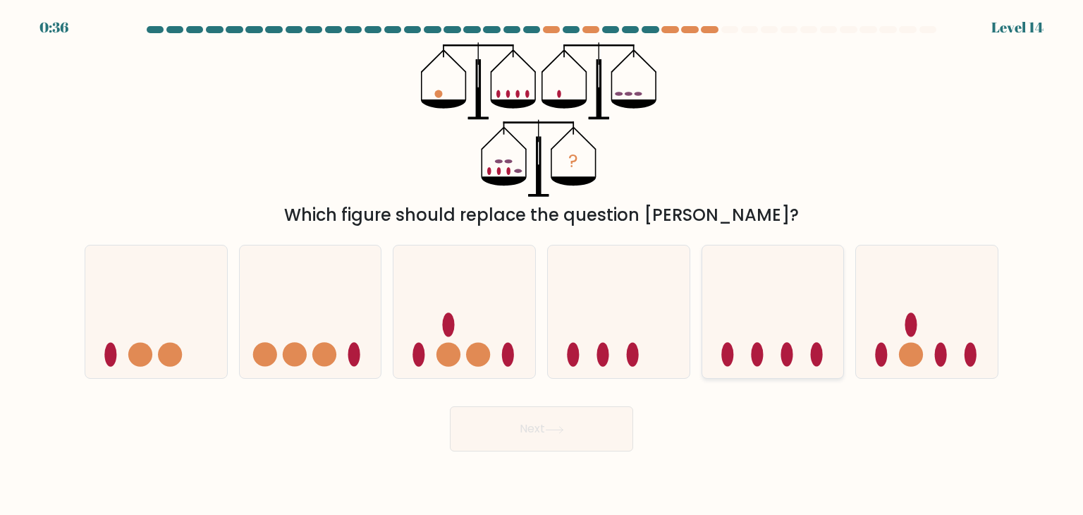
click at [779, 353] on icon at bounding box center [773, 311] width 142 height 117
click at [542, 264] on input "e." at bounding box center [542, 260] width 1 height 7
radio input "true"
click at [565, 421] on button "Next" at bounding box center [541, 428] width 183 height 45
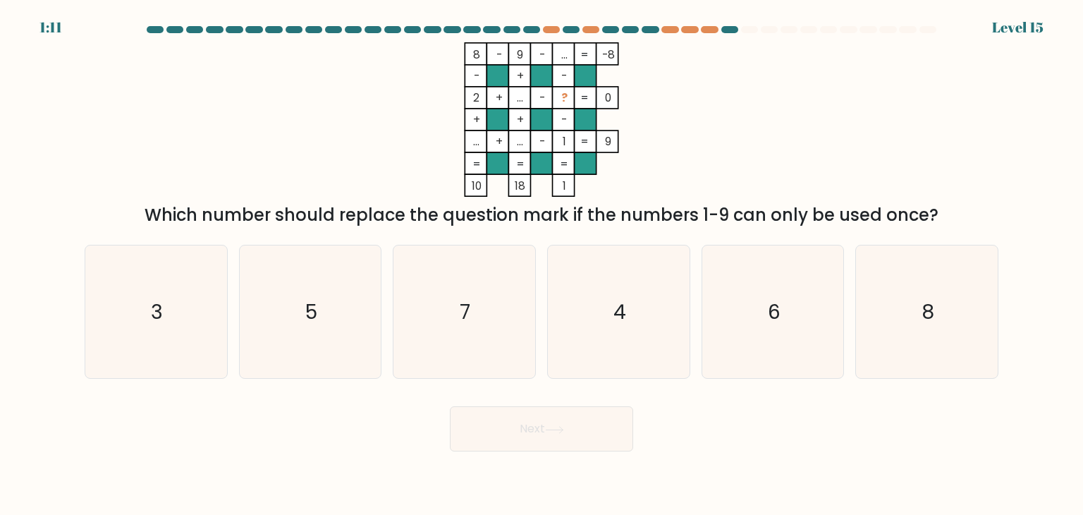
drag, startPoint x: 690, startPoint y: 171, endPoint x: 729, endPoint y: 97, distance: 83.3
click at [729, 97] on icon "8 - 9 - ... -8 - + - 2 + ... - ? 0 + + - ... + ... - 1 = 9 = = = = 10 18 1 =" at bounding box center [541, 119] width 423 height 154
click at [299, 333] on icon "5" at bounding box center [310, 311] width 133 height 133
click at [542, 264] on input "b. 5" at bounding box center [542, 260] width 1 height 7
radio input "true"
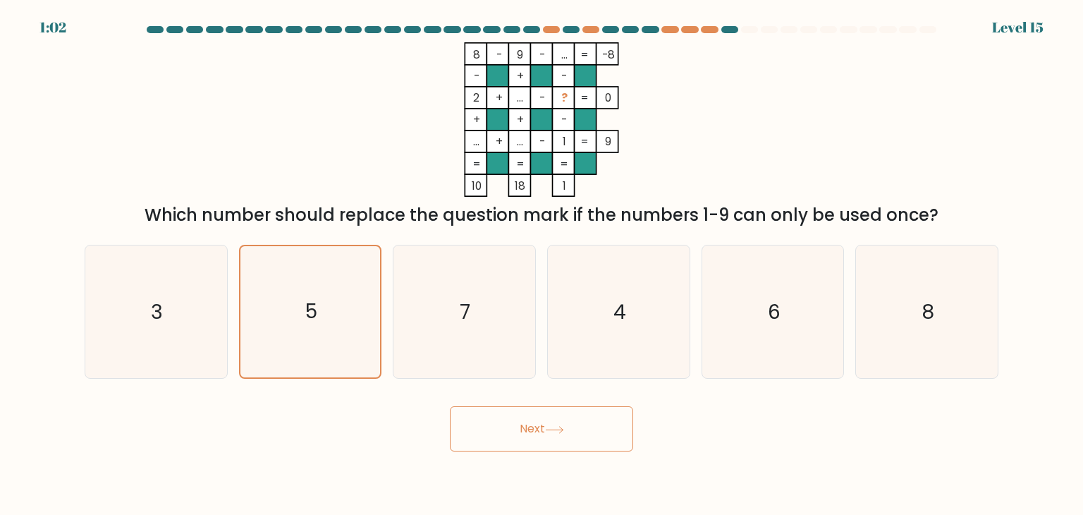
click at [572, 432] on button "Next" at bounding box center [541, 428] width 183 height 45
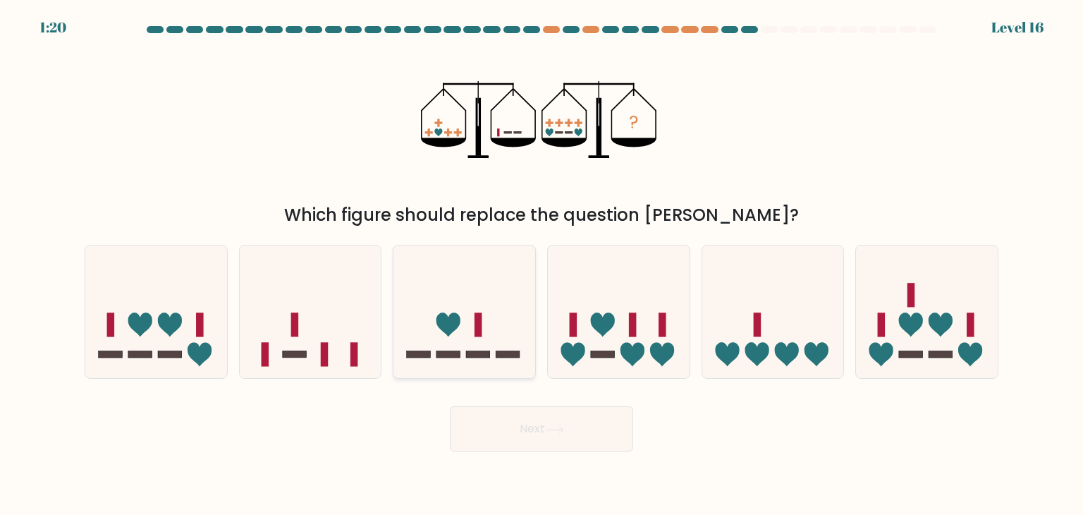
click at [469, 342] on icon at bounding box center [465, 311] width 142 height 117
click at [542, 264] on input "c." at bounding box center [542, 260] width 1 height 7
radio input "true"
click at [599, 441] on button "Next" at bounding box center [541, 428] width 183 height 45
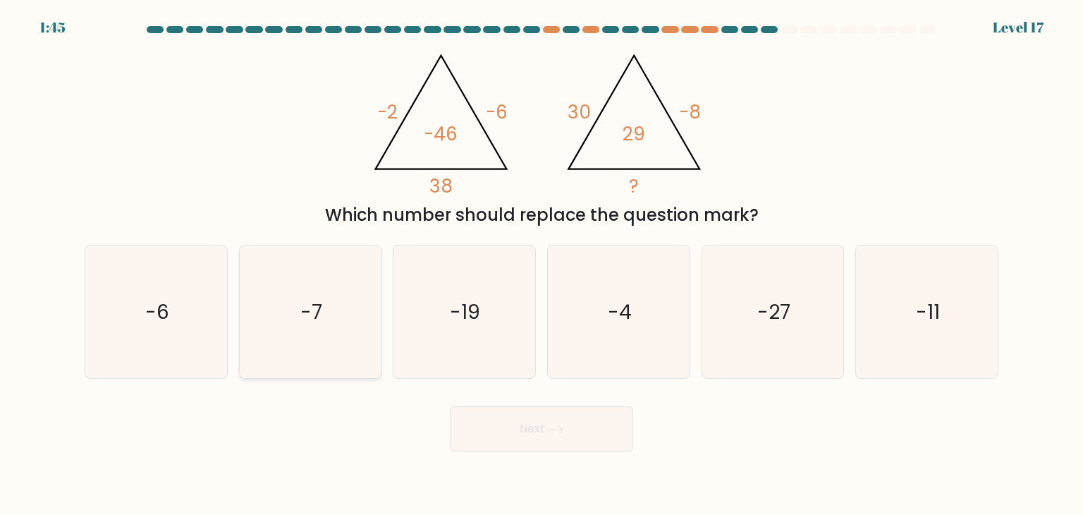
click at [320, 318] on text "-7" at bounding box center [311, 312] width 22 height 28
click at [542, 264] on input "b. -7" at bounding box center [542, 260] width 1 height 7
radio input "true"
click at [494, 428] on button "Next" at bounding box center [541, 428] width 183 height 45
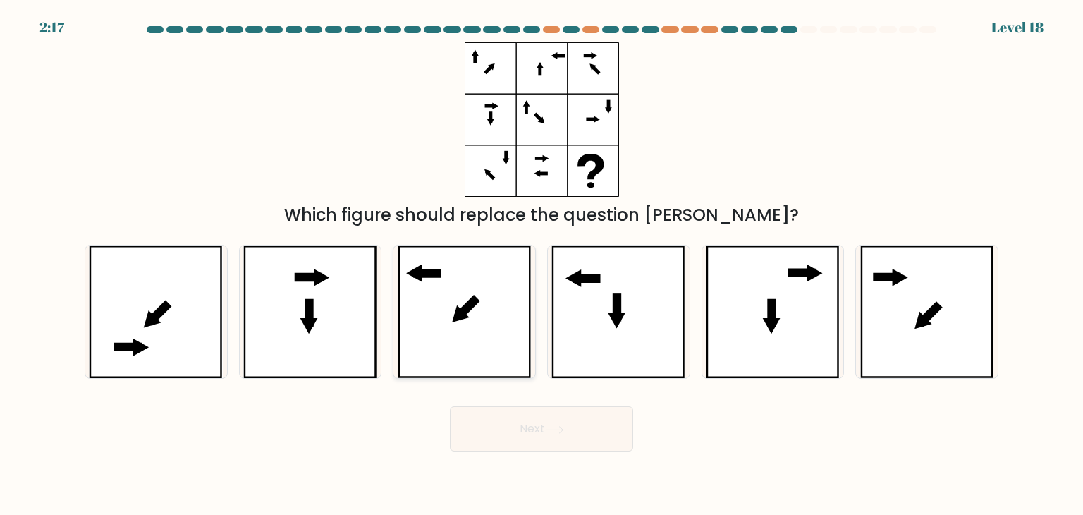
click at [484, 336] on icon at bounding box center [465, 311] width 134 height 133
click at [542, 264] on input "c." at bounding box center [542, 260] width 1 height 7
radio input "true"
click at [538, 437] on button "Next" at bounding box center [541, 428] width 183 height 45
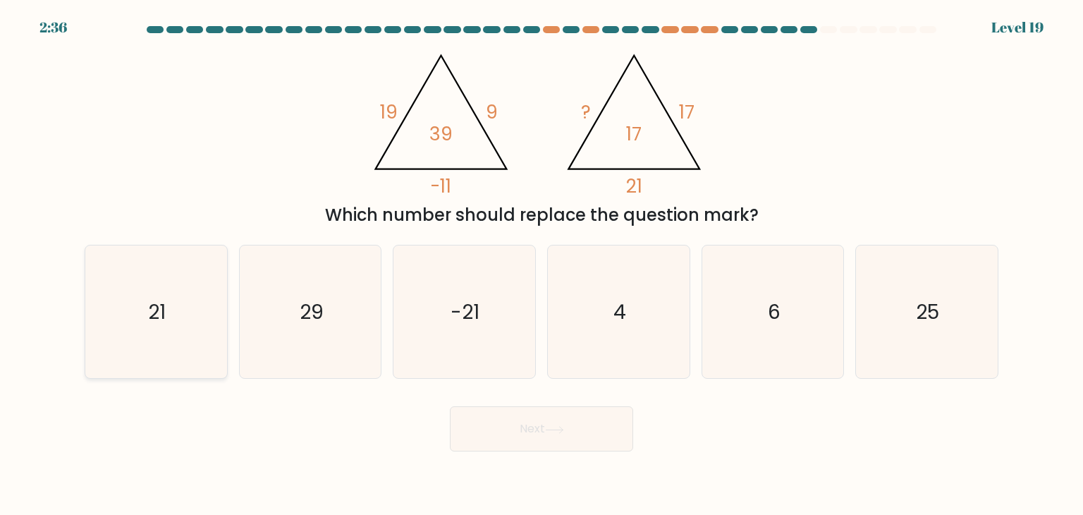
click at [155, 311] on text "21" at bounding box center [158, 312] width 18 height 28
click at [542, 264] on input "a. 21" at bounding box center [542, 260] width 1 height 7
radio input "true"
click at [557, 429] on icon at bounding box center [554, 430] width 19 height 8
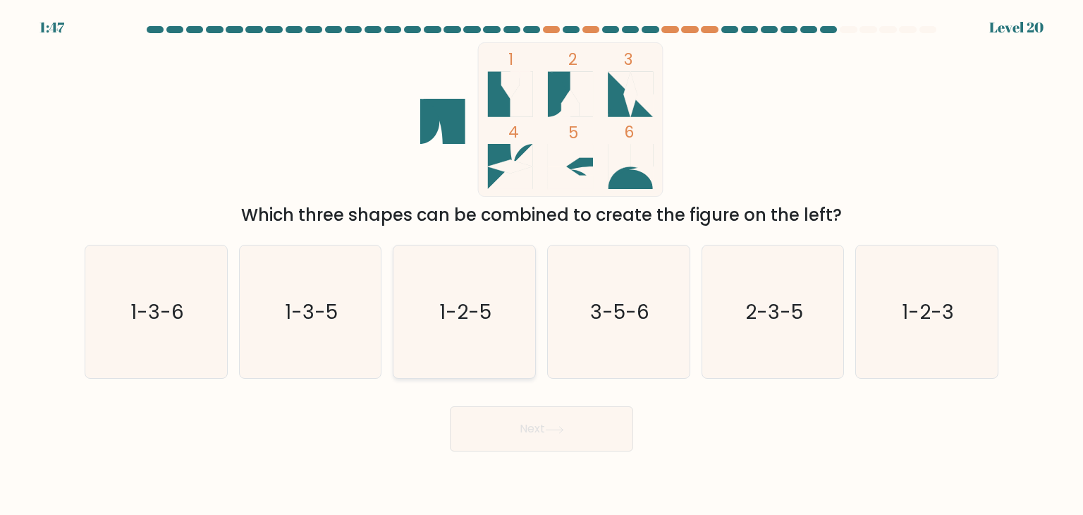
click at [506, 292] on icon "1-2-5" at bounding box center [464, 311] width 133 height 133
click at [542, 264] on input "c. 1-2-5" at bounding box center [542, 260] width 1 height 7
radio input "true"
click at [544, 436] on button "Next" at bounding box center [541, 428] width 183 height 45
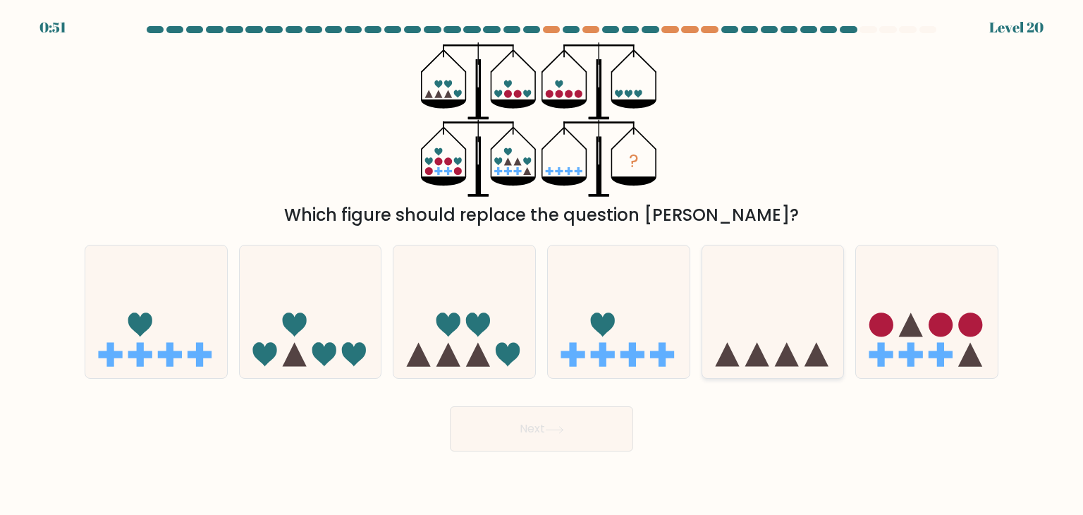
click at [753, 321] on icon at bounding box center [773, 311] width 142 height 117
click at [542, 264] on input "e." at bounding box center [542, 260] width 1 height 7
radio input "true"
click at [487, 348] on icon at bounding box center [465, 311] width 142 height 117
click at [542, 264] on input "c." at bounding box center [542, 260] width 1 height 7
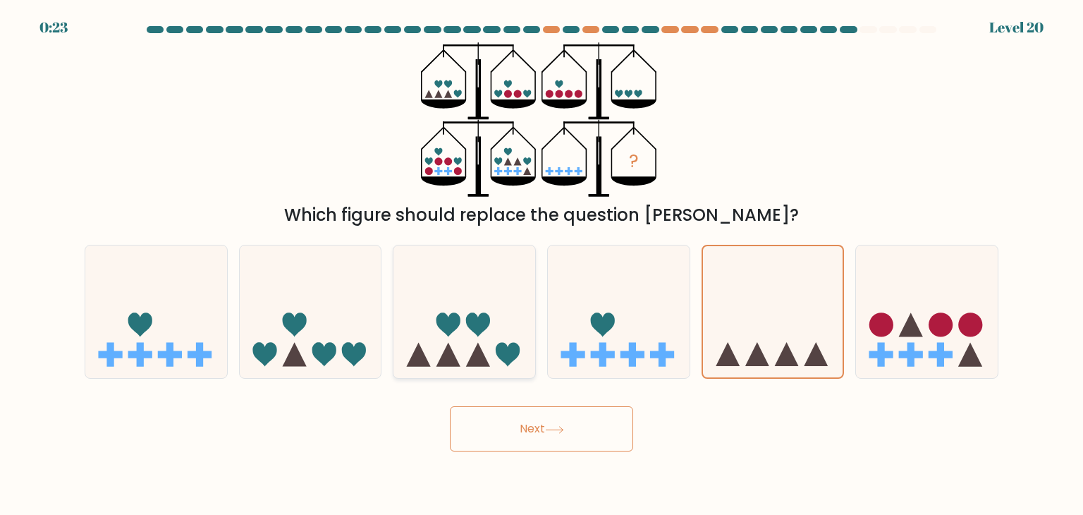
radio input "true"
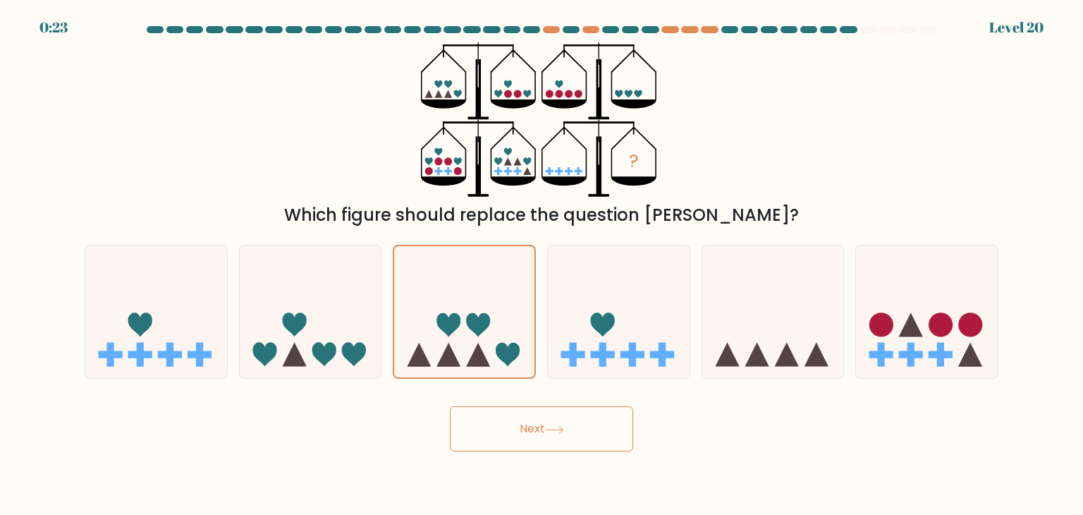
click at [563, 439] on button "Next" at bounding box center [541, 428] width 183 height 45
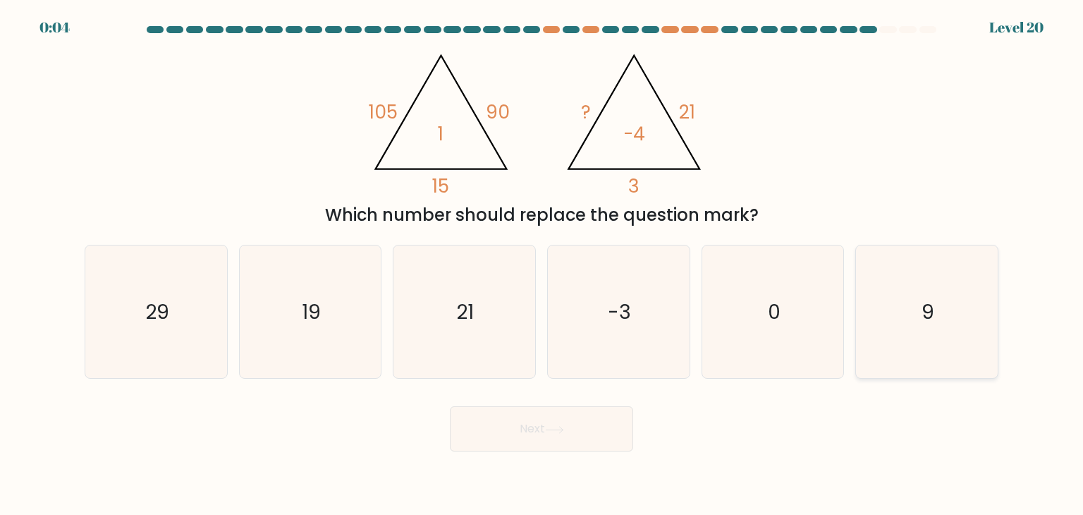
click at [915, 331] on icon "9" at bounding box center [926, 311] width 133 height 133
click at [542, 264] on input "f. 9" at bounding box center [542, 260] width 1 height 7
radio input "true"
click at [539, 425] on button "Next" at bounding box center [541, 428] width 183 height 45
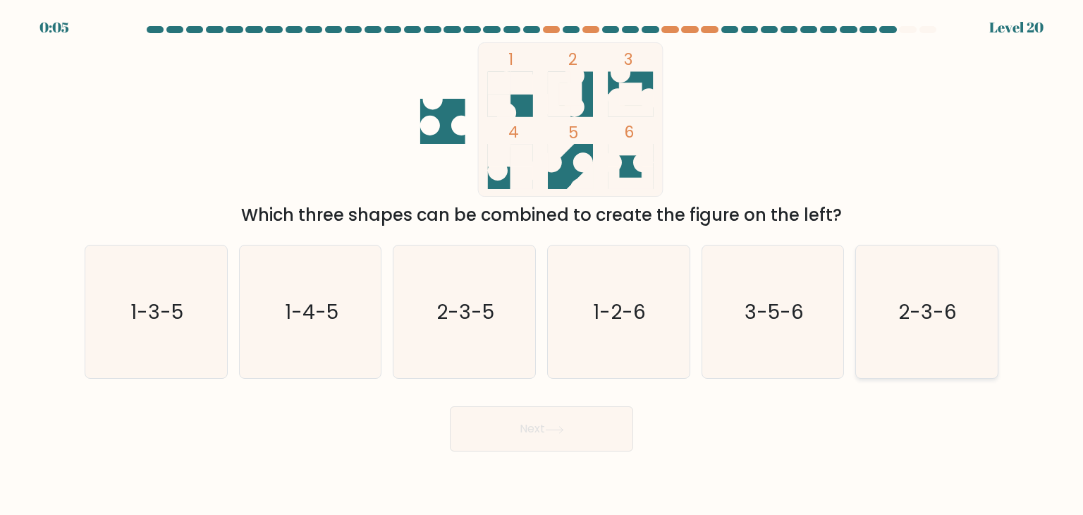
click at [906, 330] on icon "2-3-6" at bounding box center [926, 311] width 133 height 133
click at [542, 264] on input "f. 2-3-6" at bounding box center [542, 260] width 1 height 7
radio input "true"
click at [573, 429] on button "Next" at bounding box center [541, 428] width 183 height 45
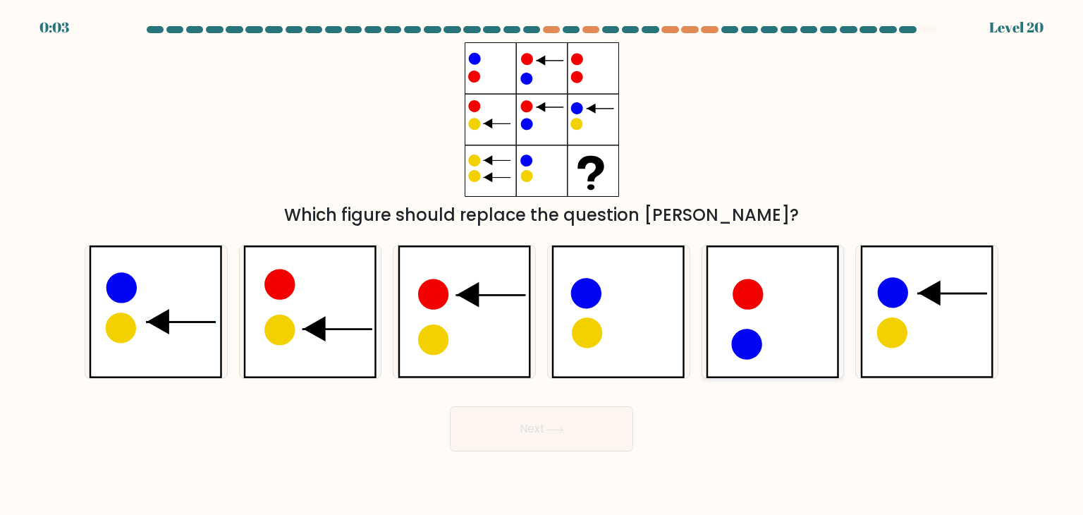
click at [793, 347] on icon at bounding box center [773, 311] width 134 height 133
click at [542, 264] on input "e." at bounding box center [542, 260] width 1 height 7
radio input "true"
click at [635, 348] on icon at bounding box center [618, 311] width 134 height 133
click at [542, 264] on input "d." at bounding box center [542, 260] width 1 height 7
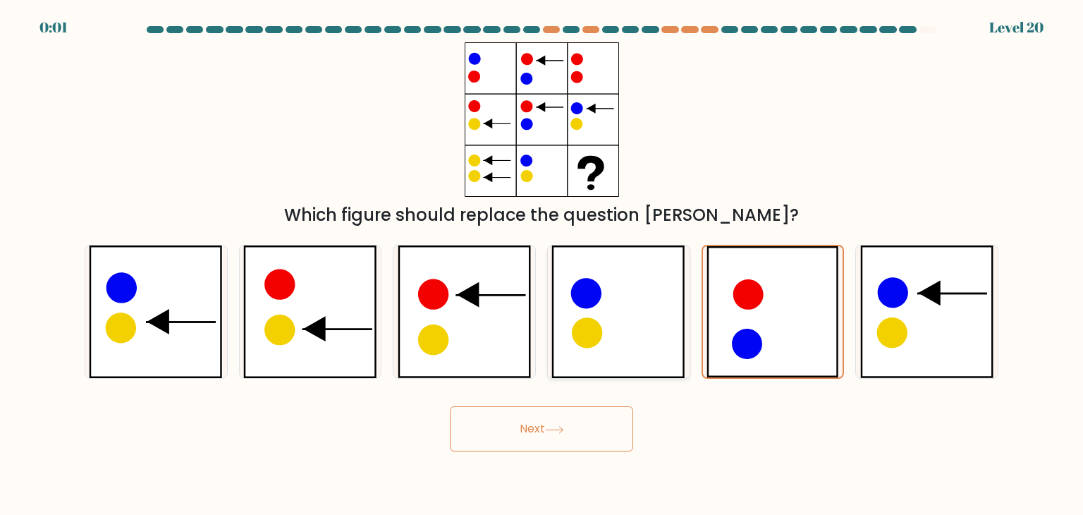
radio input "true"
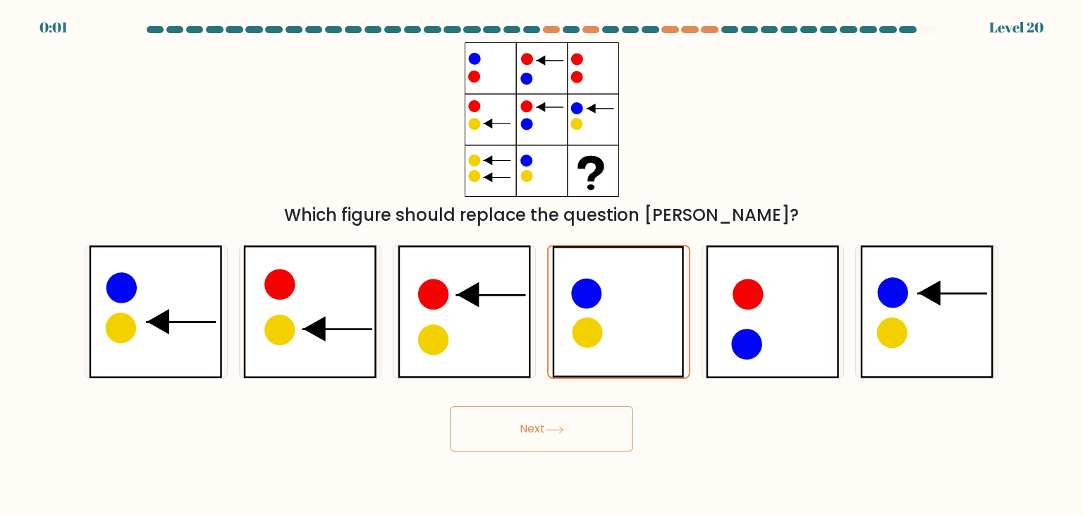
click at [536, 427] on button "Next" at bounding box center [541, 428] width 183 height 45
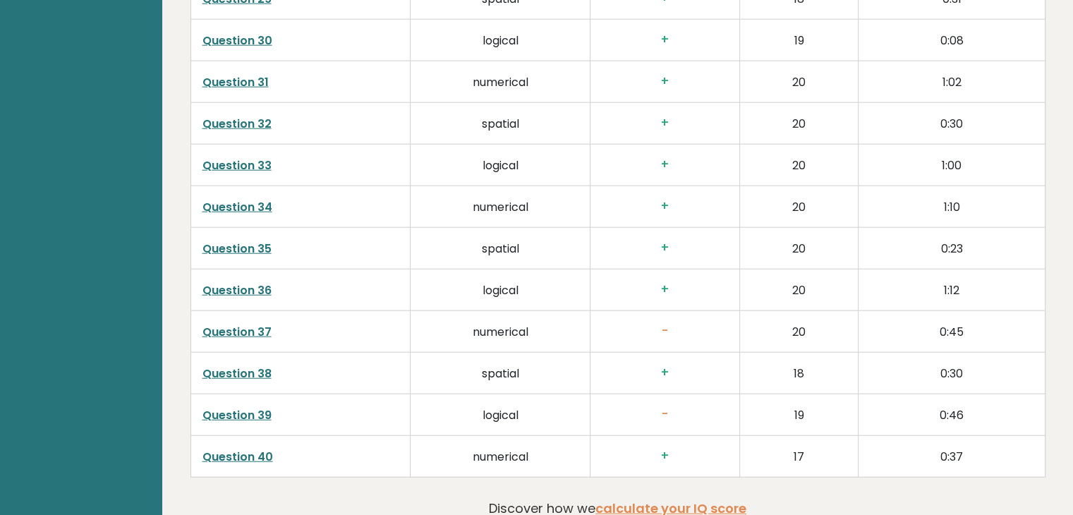
scroll to position [3879, 0]
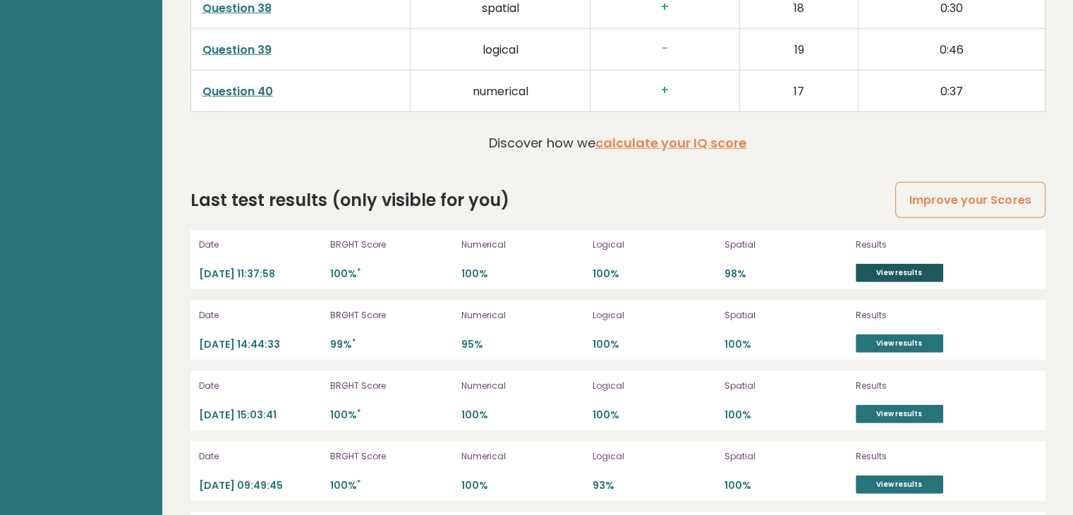
click at [883, 265] on link "View results" at bounding box center [898, 273] width 87 height 18
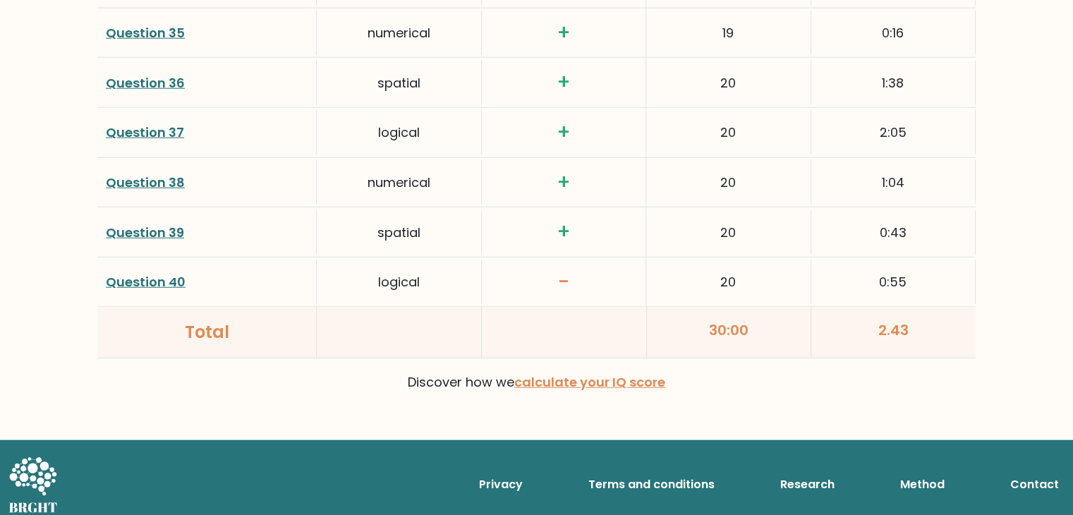
scroll to position [3731, 0]
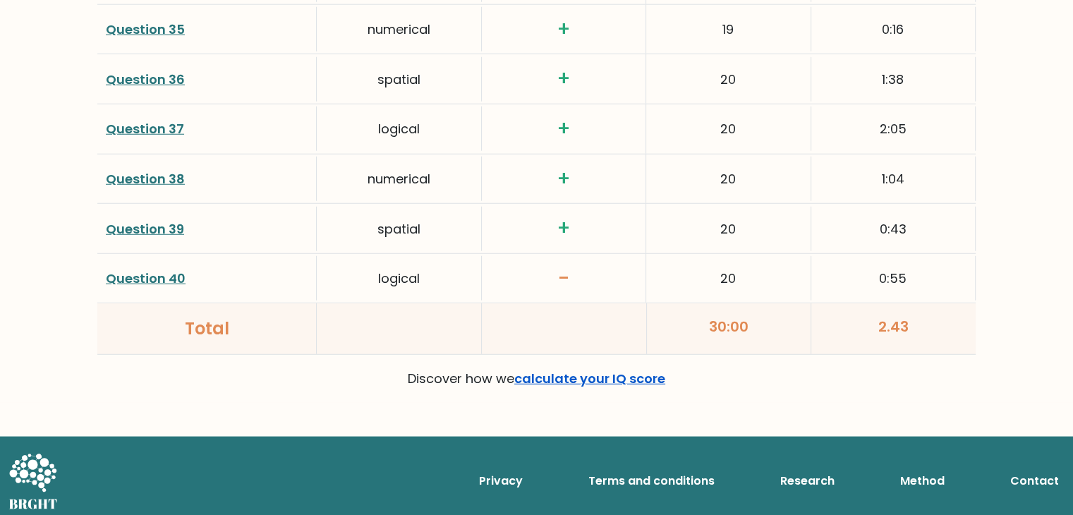
click at [584, 371] on link "calculate your IQ score" at bounding box center [589, 379] width 151 height 18
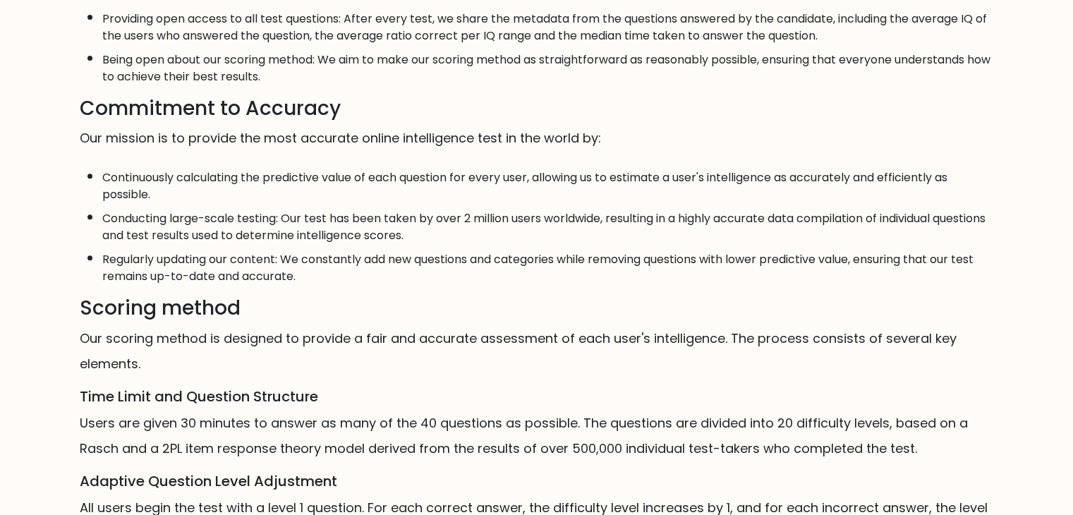
scroll to position [835, 0]
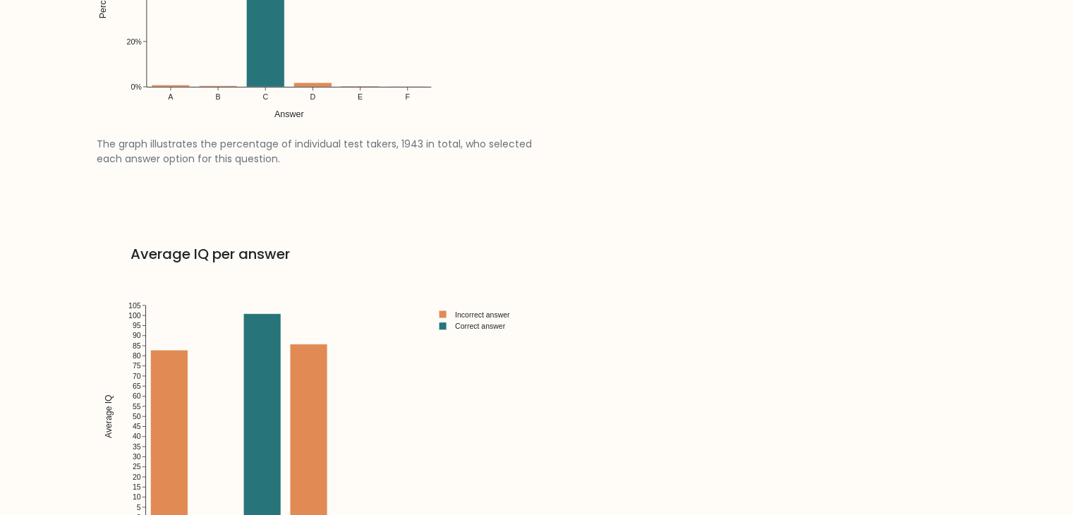
scroll to position [2386, 0]
